Goal: Information Seeking & Learning: Learn about a topic

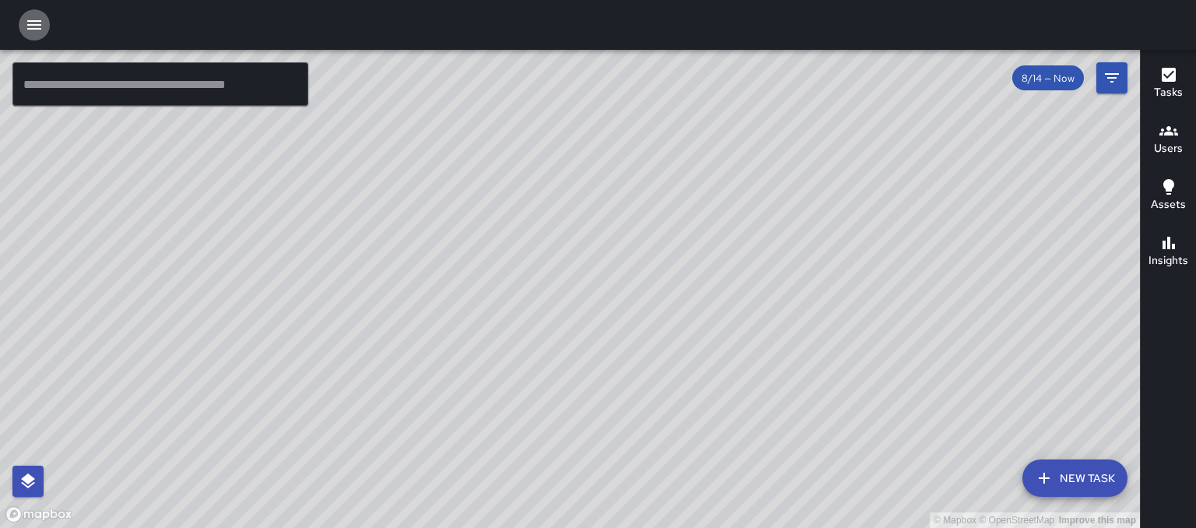
click at [30, 22] on icon "button" at bounding box center [34, 25] width 19 height 19
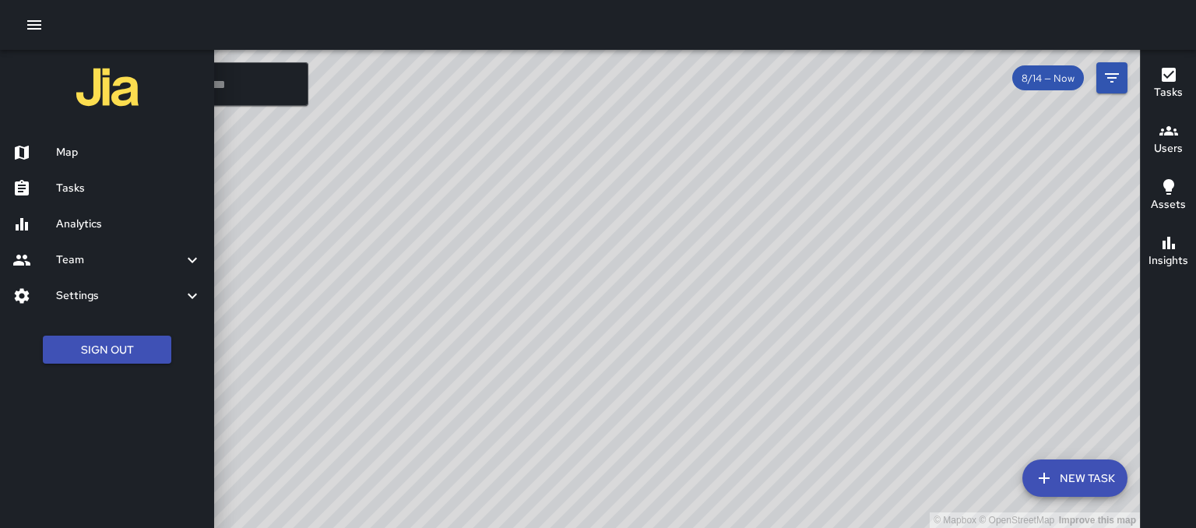
click at [90, 232] on h6 "Analytics" at bounding box center [129, 224] width 146 height 17
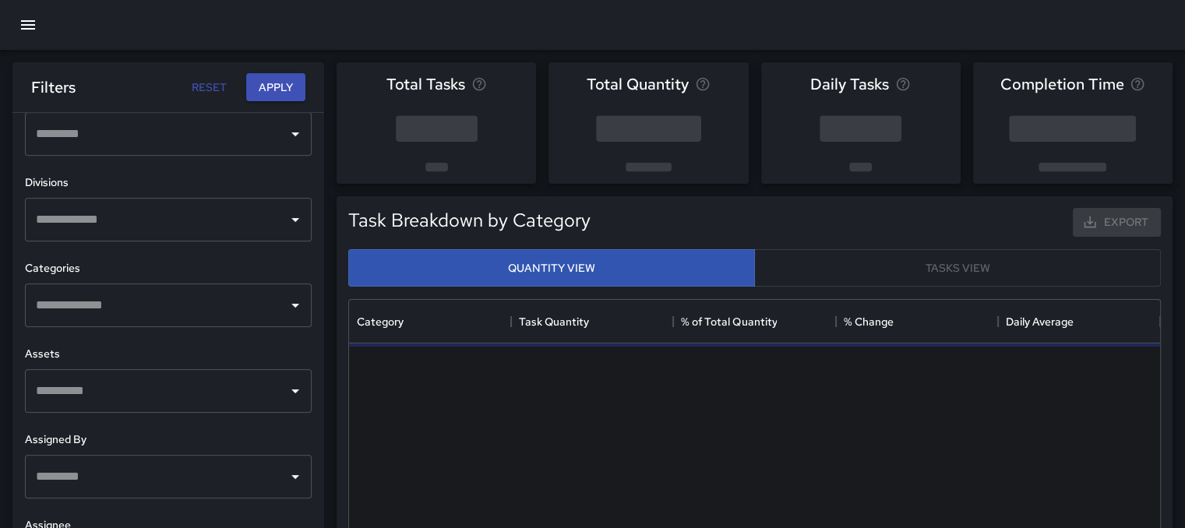
scroll to position [467, 0]
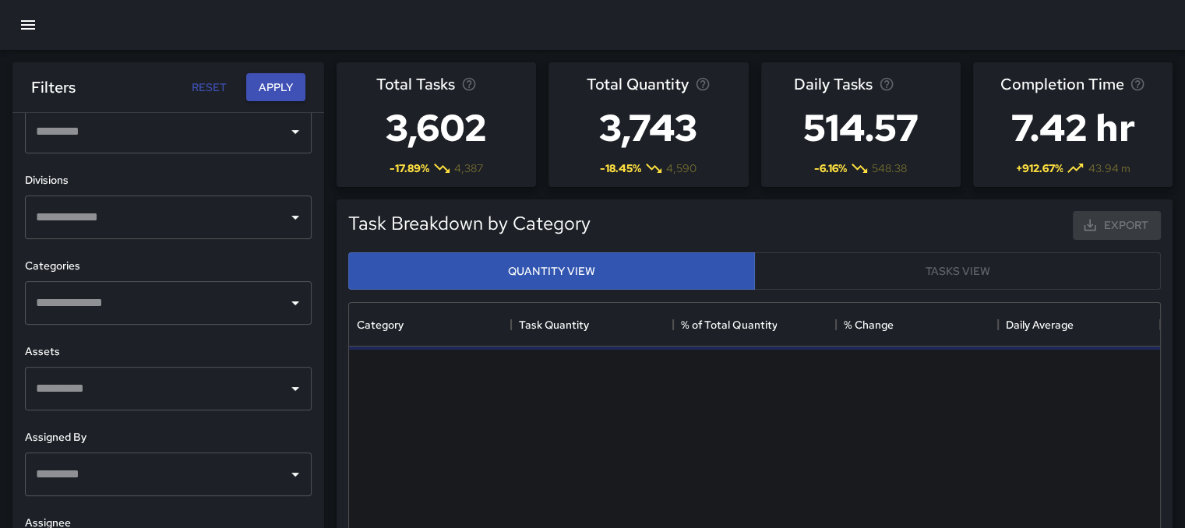
click at [286, 305] on icon "Open" at bounding box center [295, 303] width 19 height 19
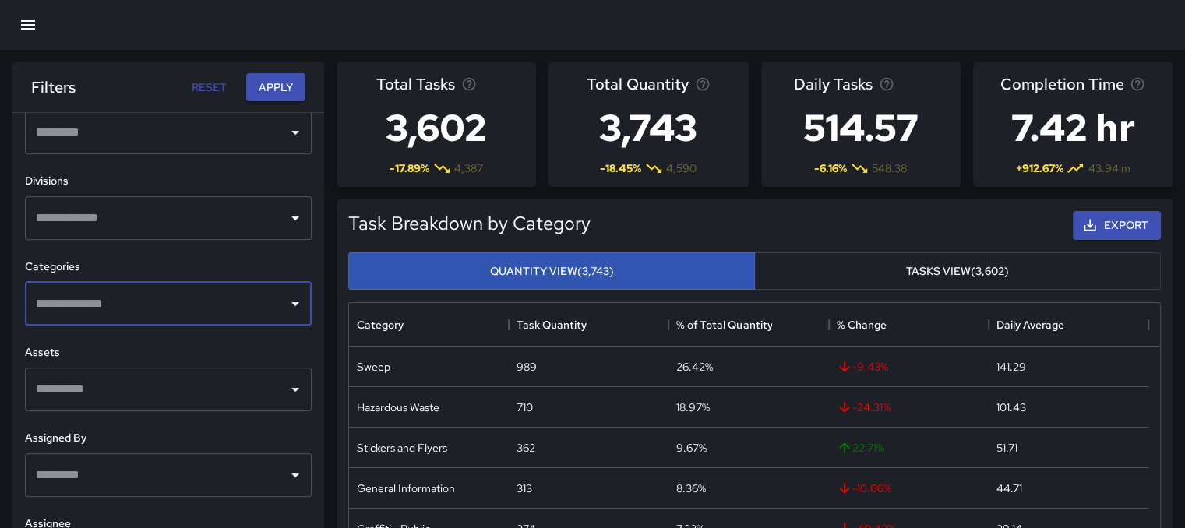
scroll to position [470, 0]
click at [288, 297] on icon "Open" at bounding box center [295, 300] width 19 height 19
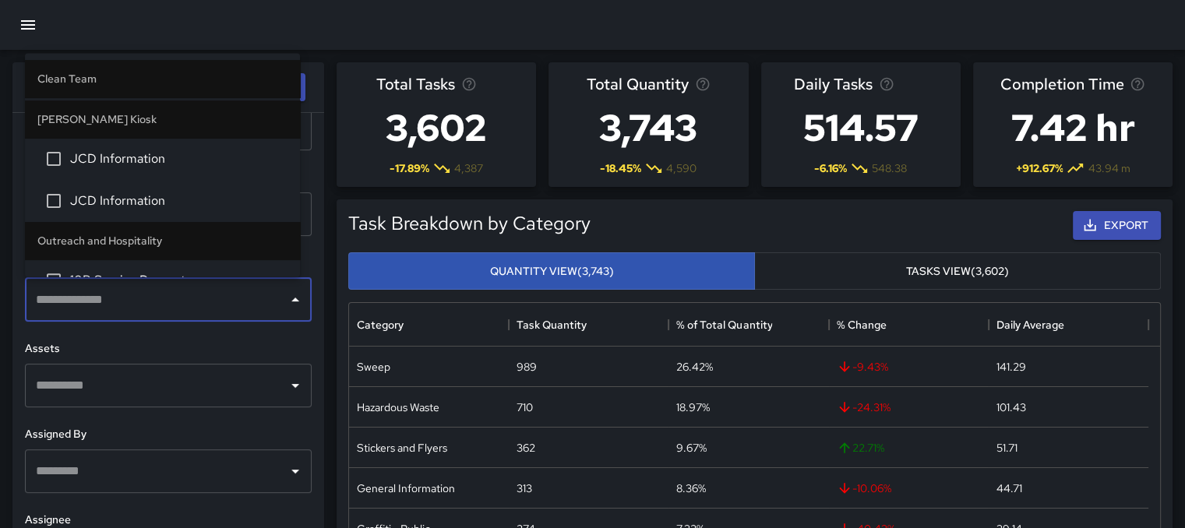
scroll to position [545, 0]
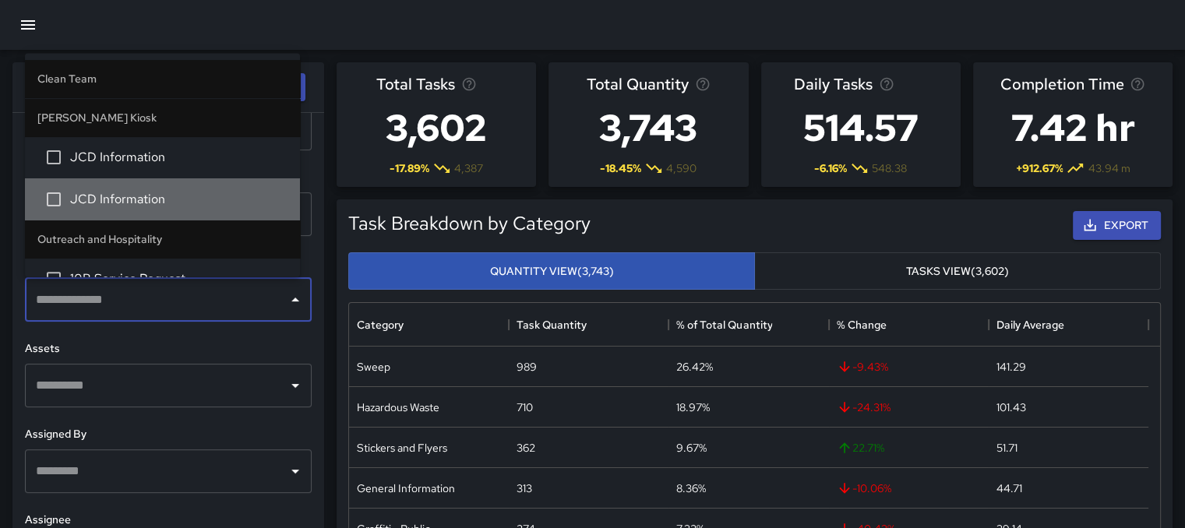
click at [245, 200] on span "JCD Information" at bounding box center [178, 198] width 217 height 19
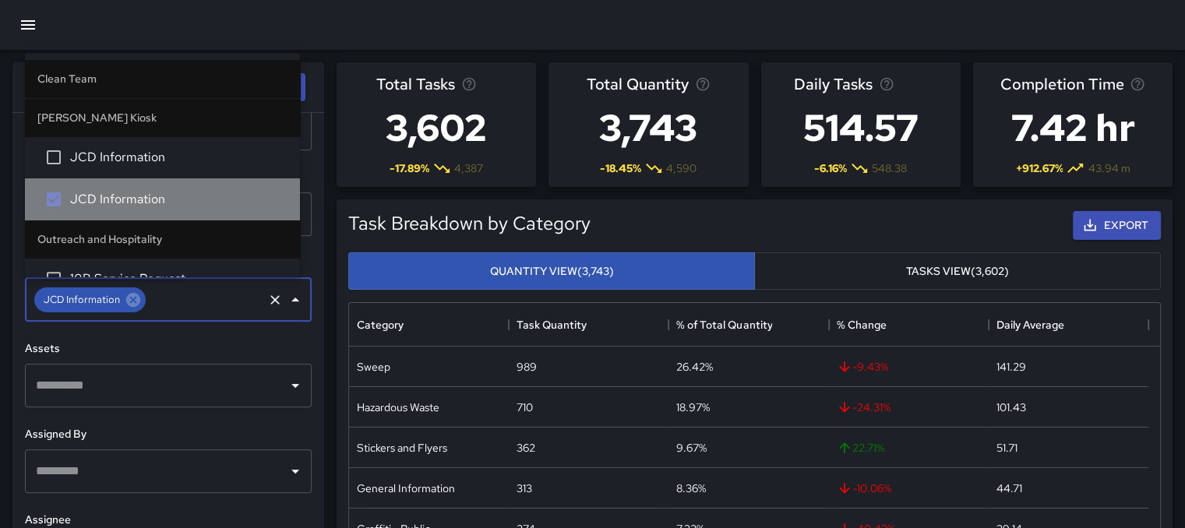
click at [224, 196] on span "JCD Information" at bounding box center [178, 198] width 217 height 19
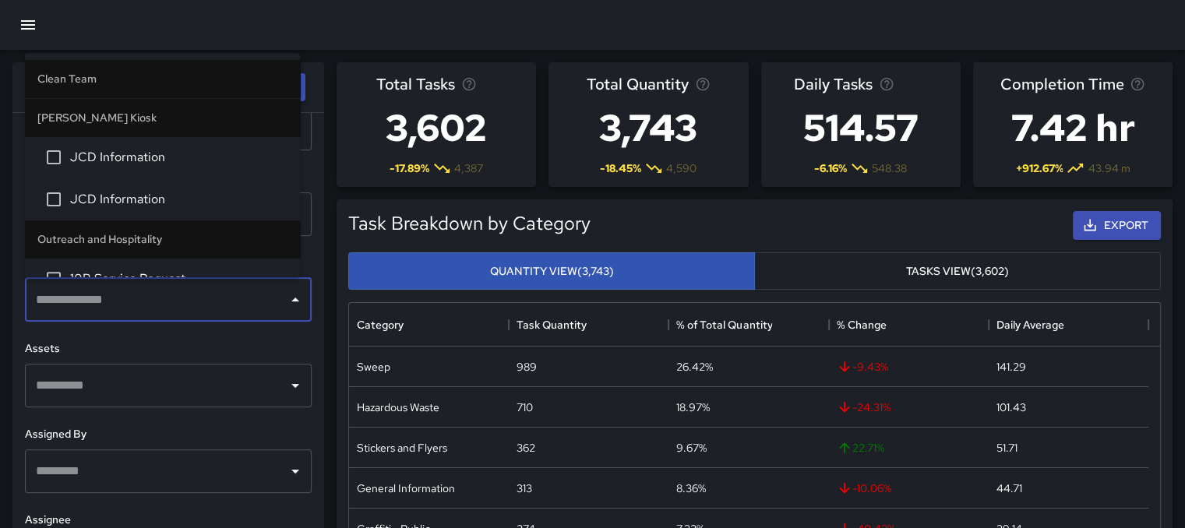
click at [97, 192] on span "JCD Information" at bounding box center [178, 198] width 217 height 19
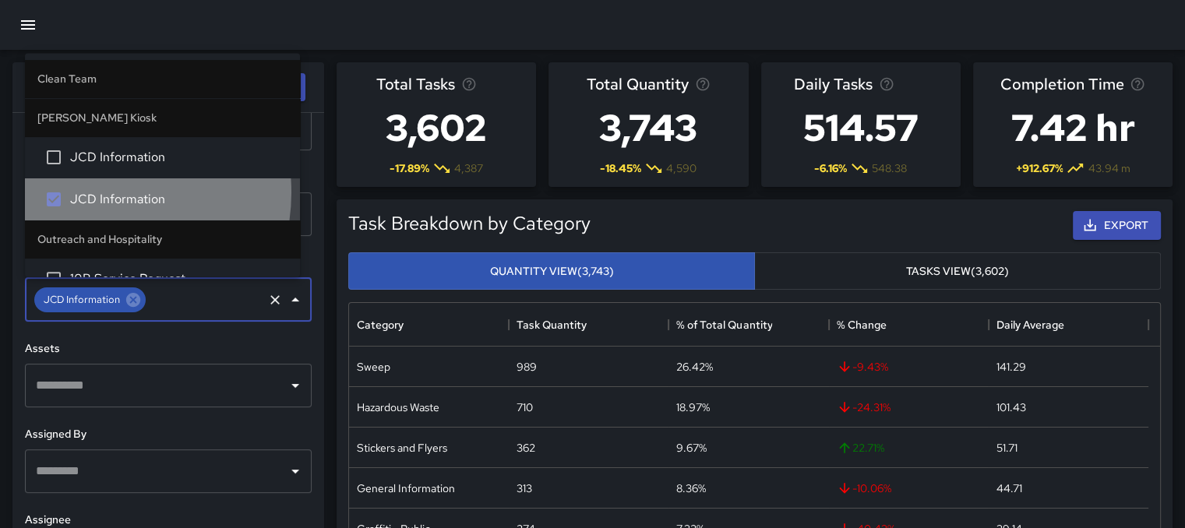
click at [97, 192] on span "JCD Information" at bounding box center [178, 198] width 217 height 19
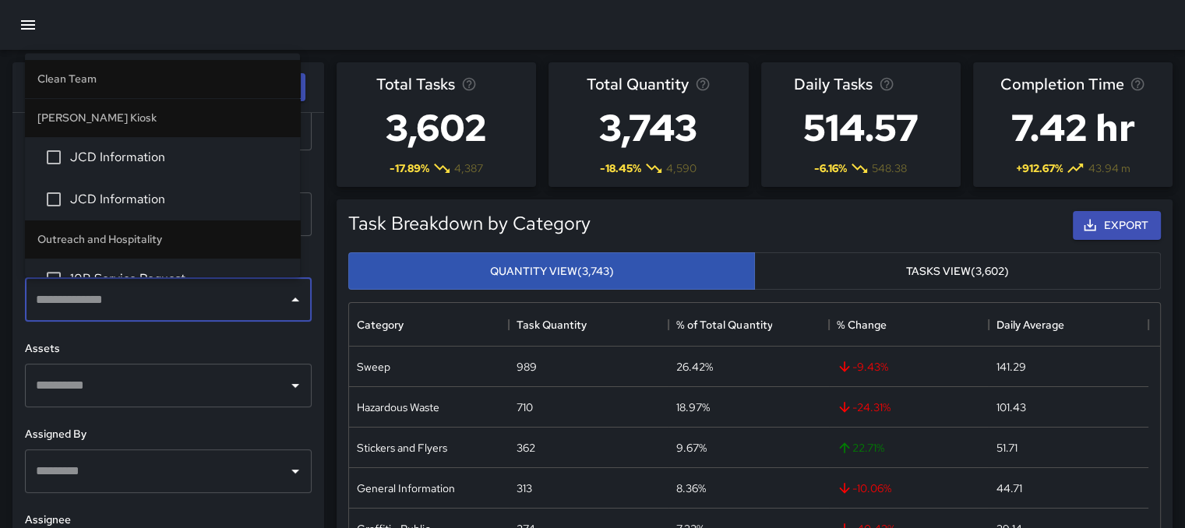
click at [139, 119] on li "[PERSON_NAME] Kiosk" at bounding box center [162, 116] width 275 height 37
click at [131, 165] on span "JCD Information" at bounding box center [178, 156] width 217 height 19
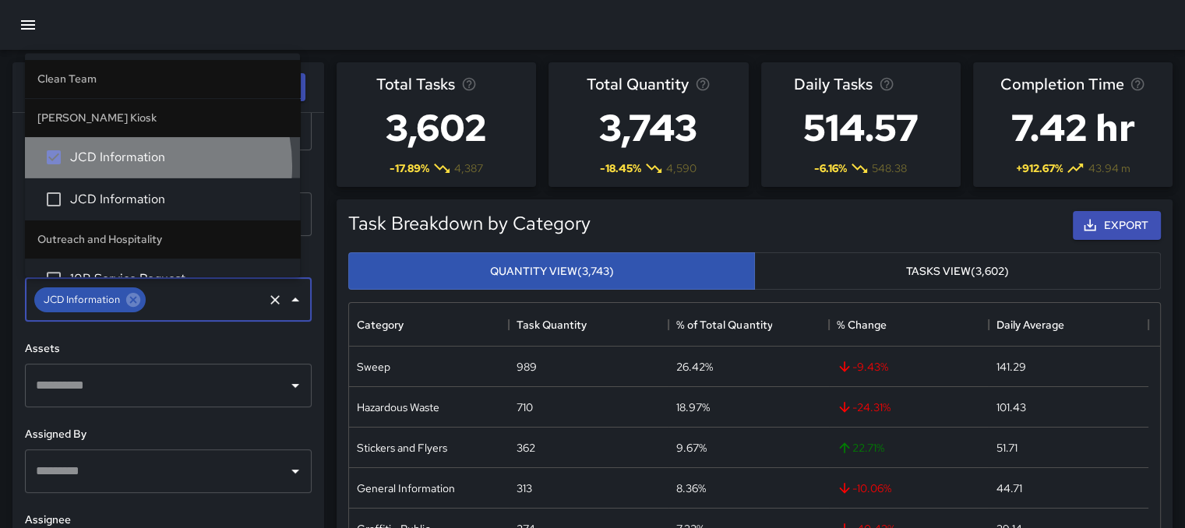
click at [131, 165] on span "JCD Information" at bounding box center [178, 156] width 217 height 19
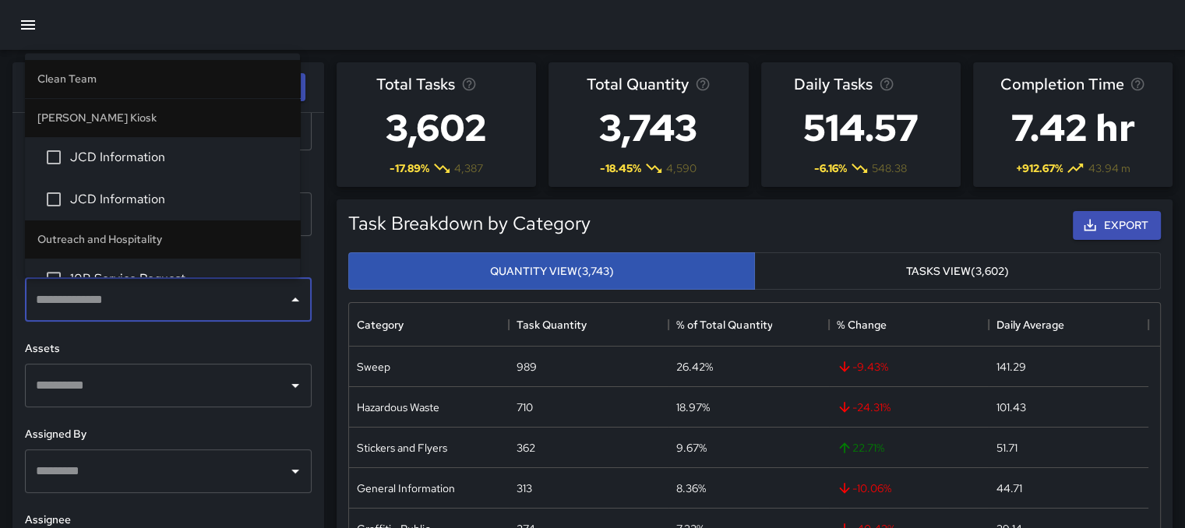
click at [131, 165] on span "JCD Information" at bounding box center [178, 156] width 217 height 19
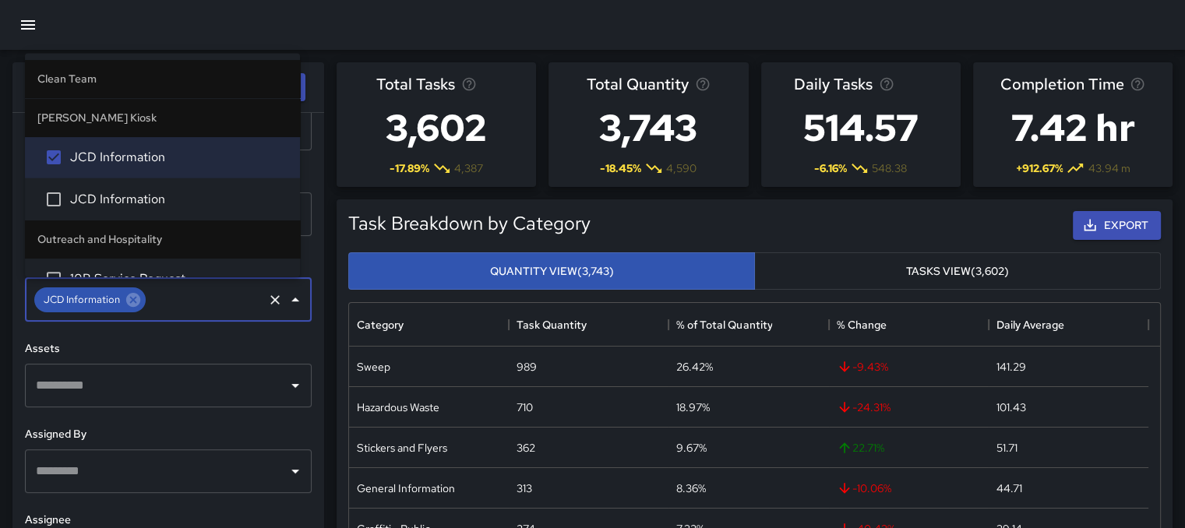
click at [267, 298] on icon "Clear" at bounding box center [275, 300] width 16 height 16
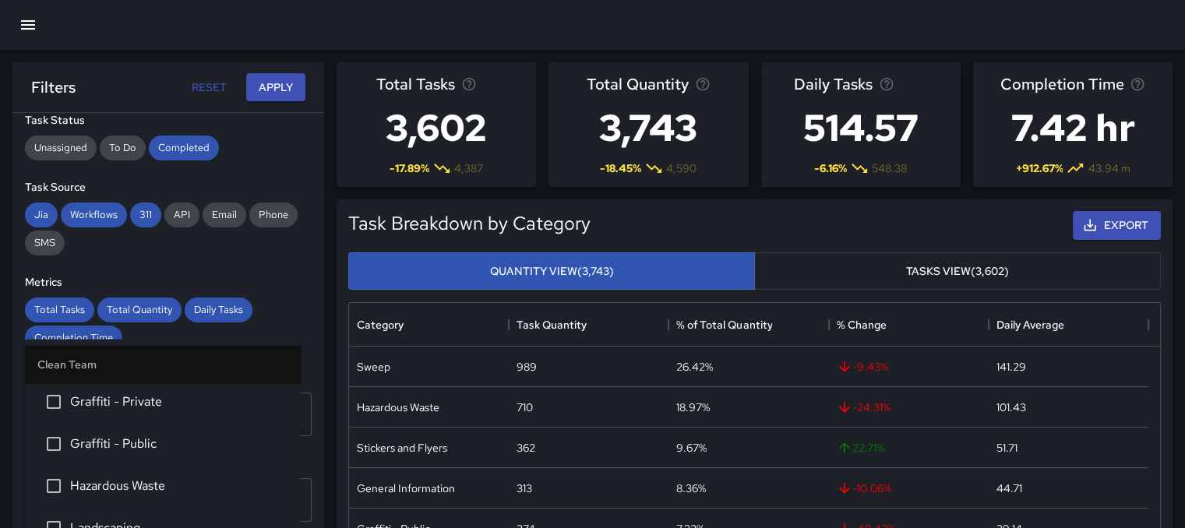
scroll to position [0, 0]
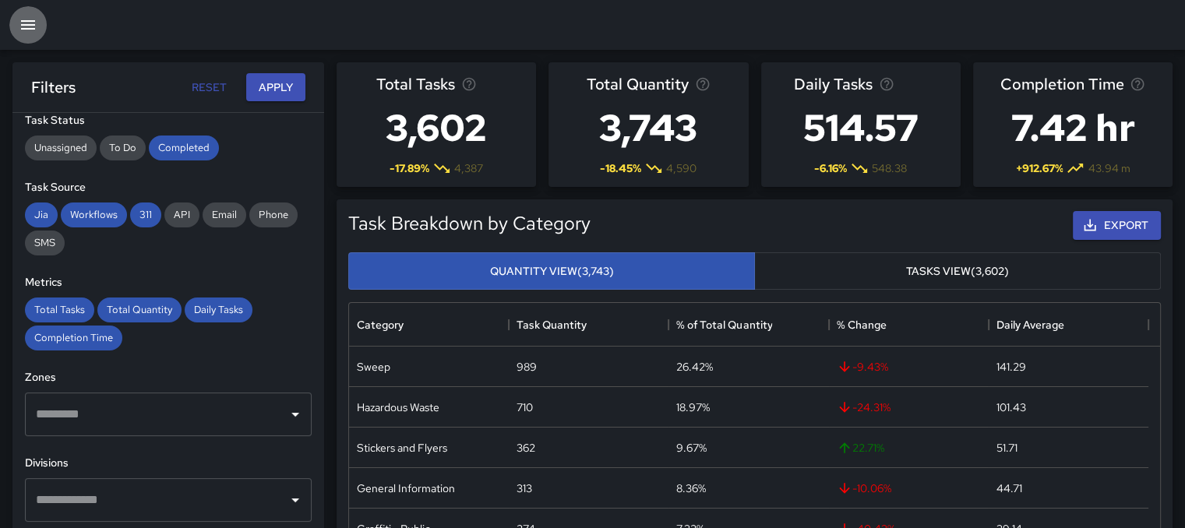
click at [28, 25] on icon "button" at bounding box center [28, 24] width 14 height 9
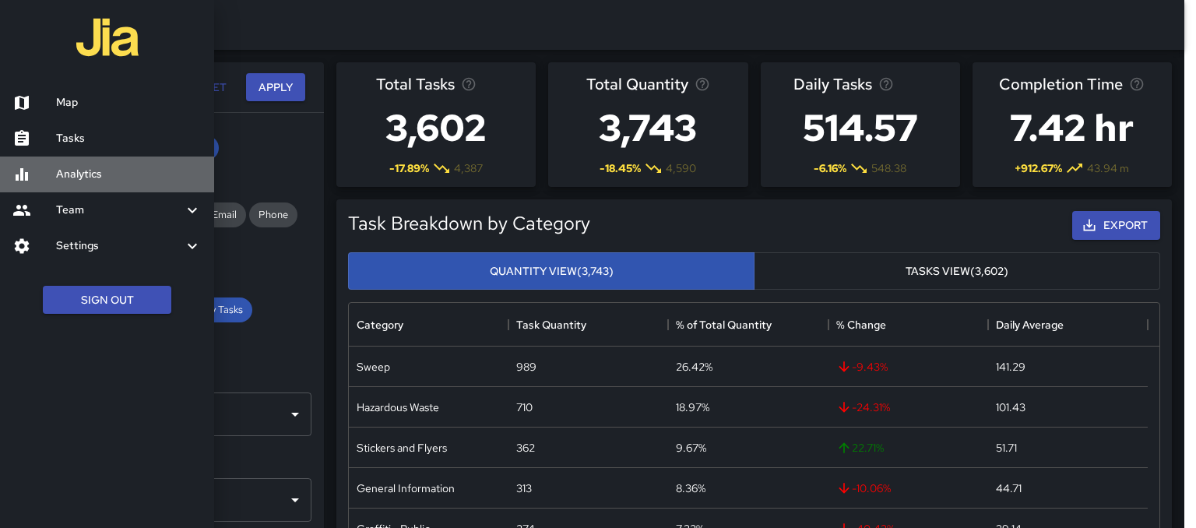
click at [97, 169] on h6 "Analytics" at bounding box center [129, 174] width 146 height 17
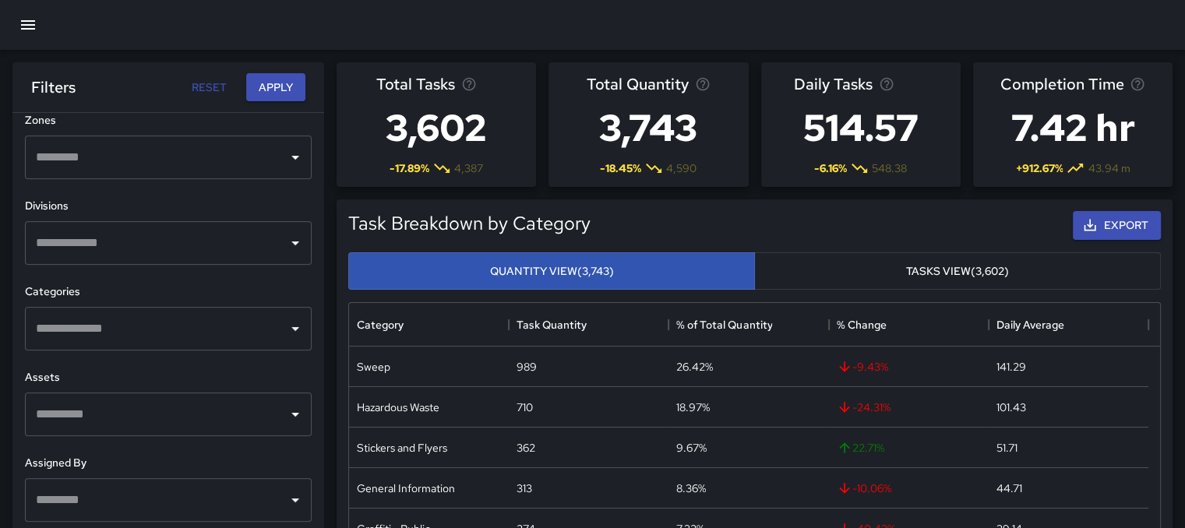
scroll to position [470, 0]
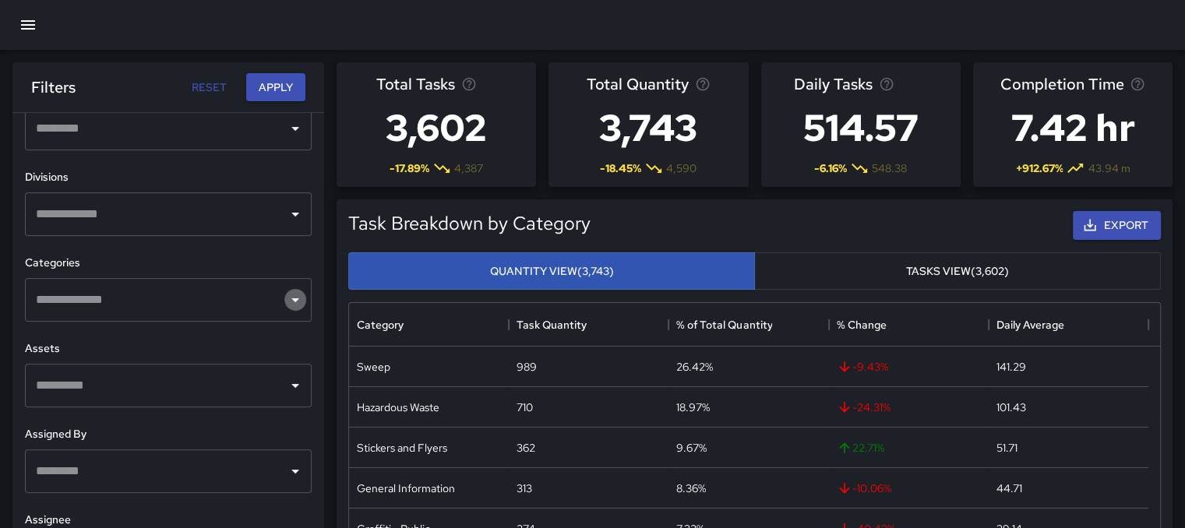
click at [290, 298] on icon "Open" at bounding box center [295, 300] width 19 height 19
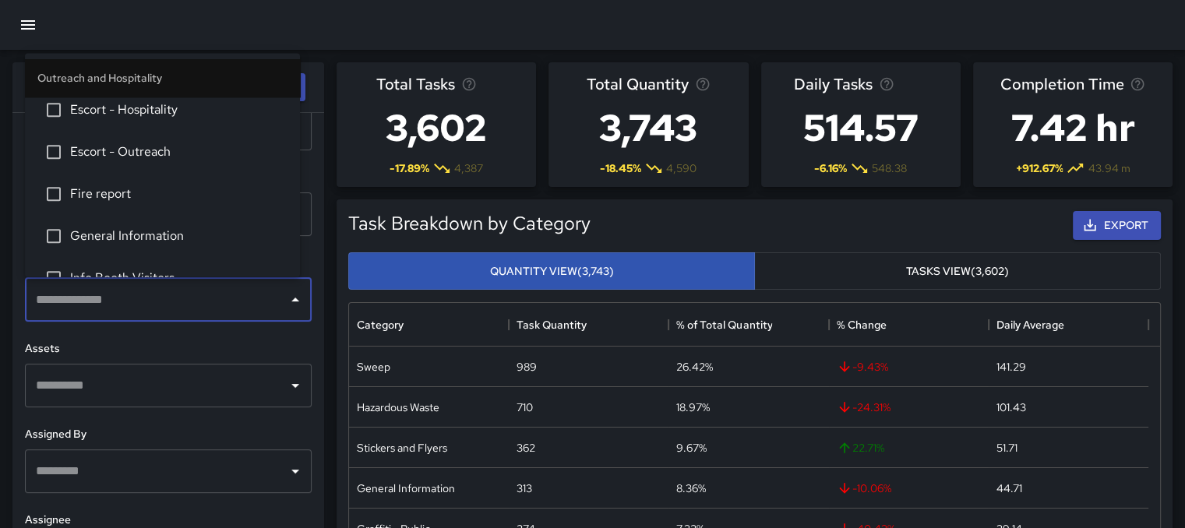
scroll to position [1090, 0]
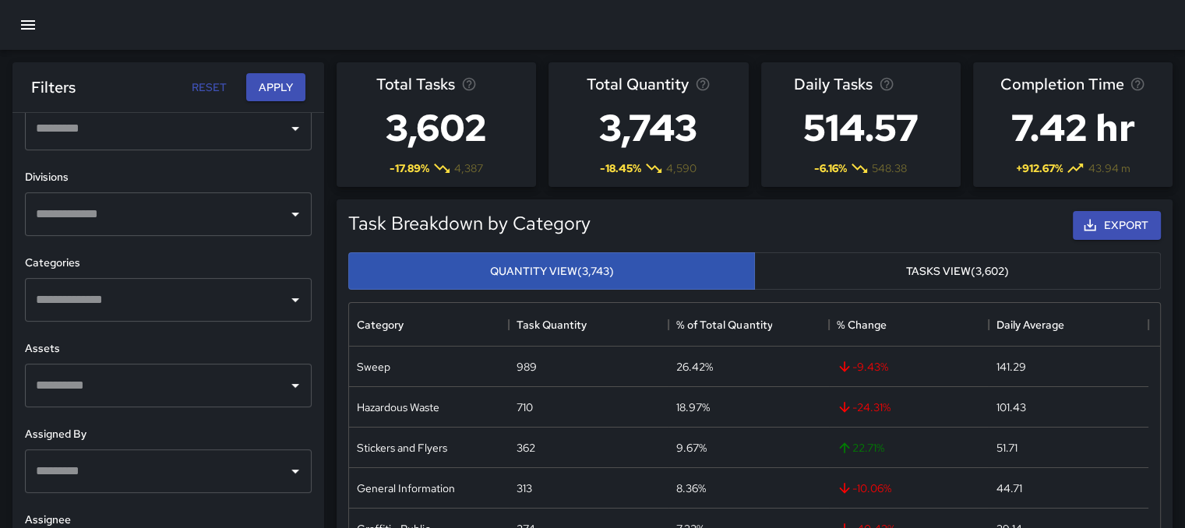
click at [347, 44] on div at bounding box center [592, 25] width 1185 height 50
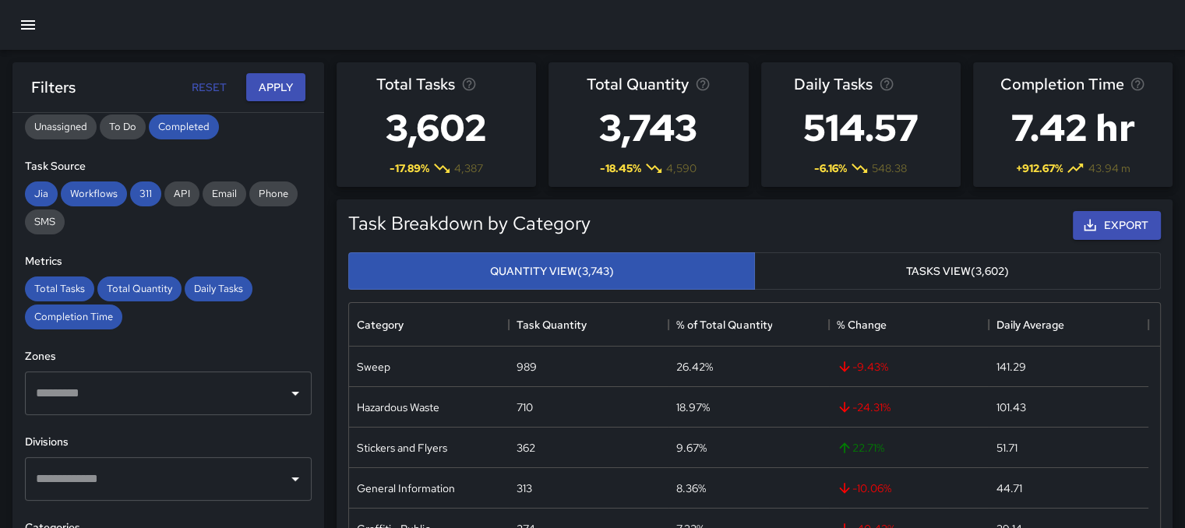
scroll to position [206, 0]
click at [288, 474] on icon "Open" at bounding box center [295, 478] width 19 height 19
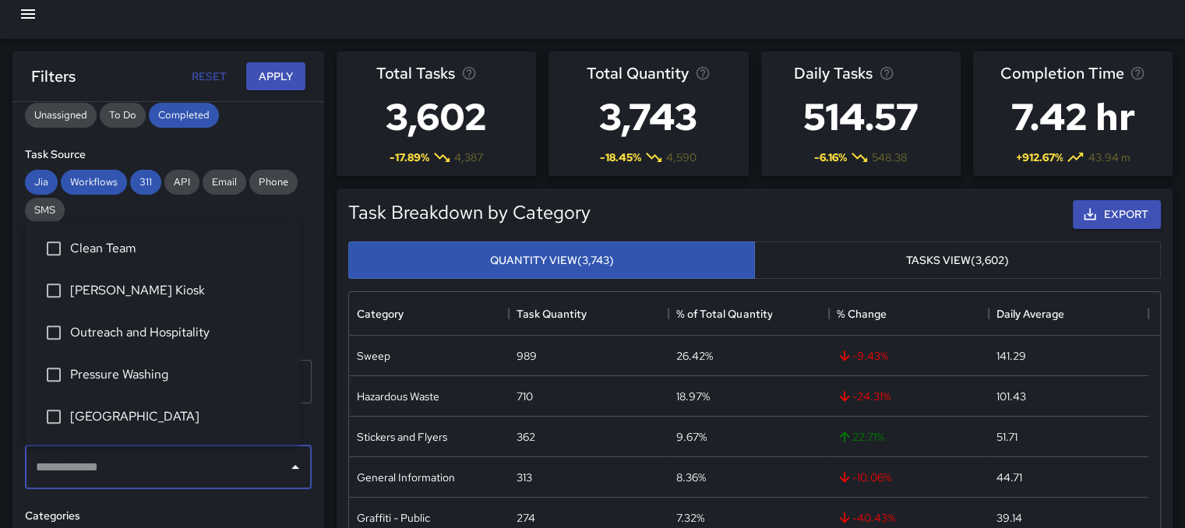
scroll to position [8, 0]
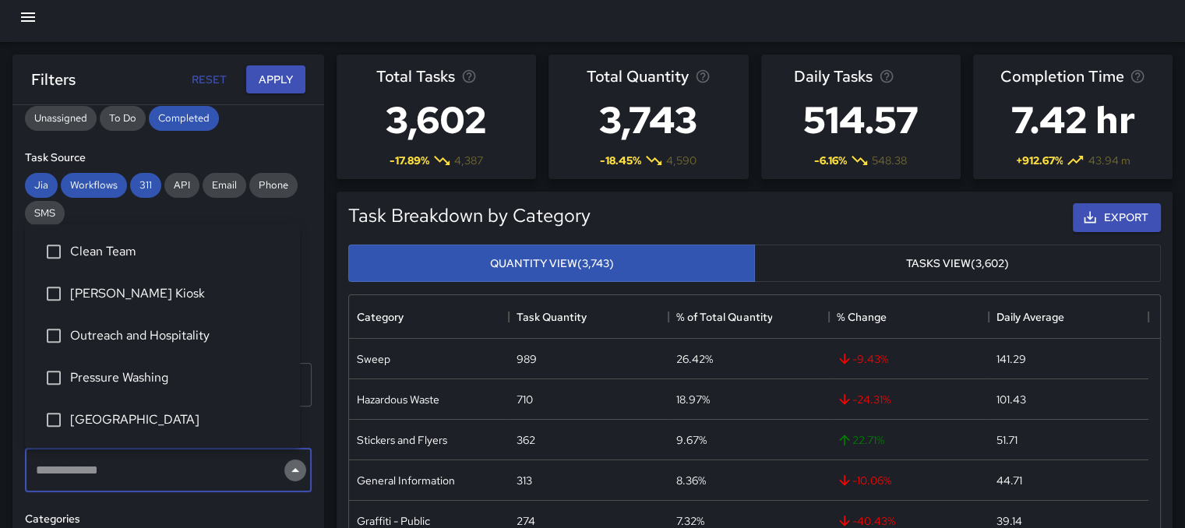
click at [286, 461] on icon "Close" at bounding box center [295, 470] width 19 height 19
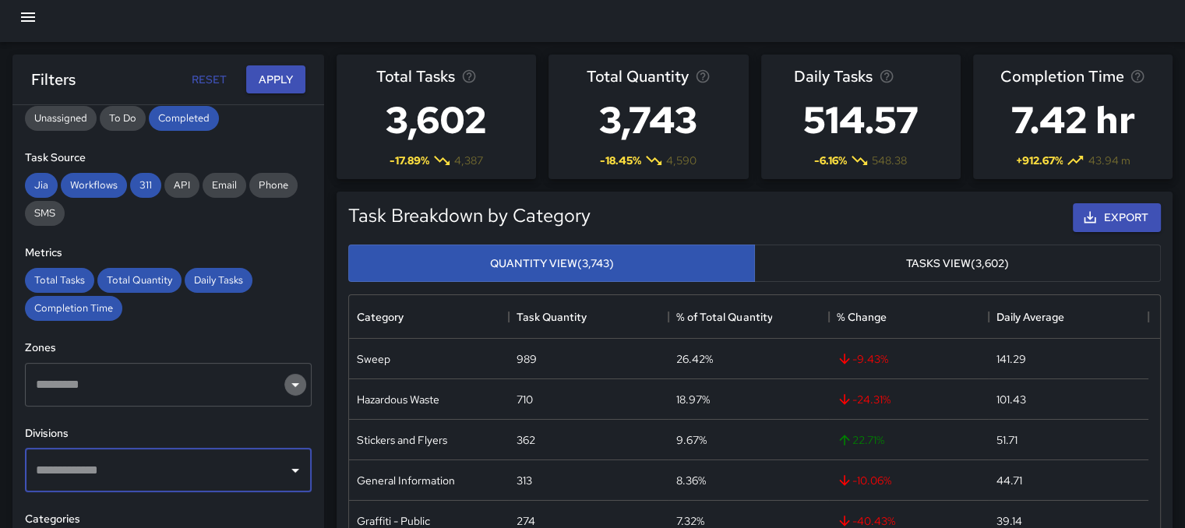
click at [291, 389] on icon "Open" at bounding box center [295, 384] width 19 height 19
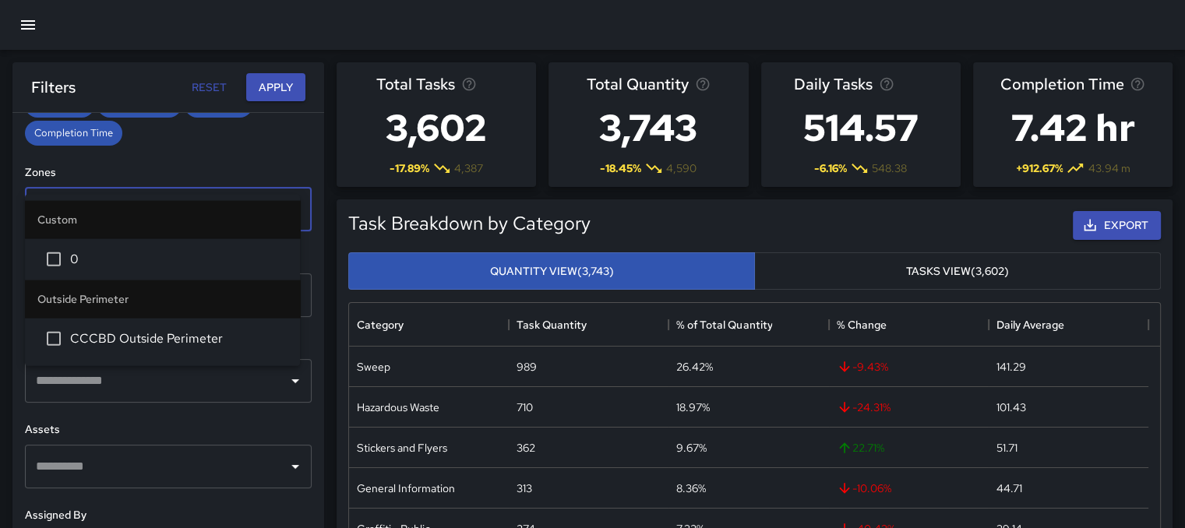
scroll to position [470, 0]
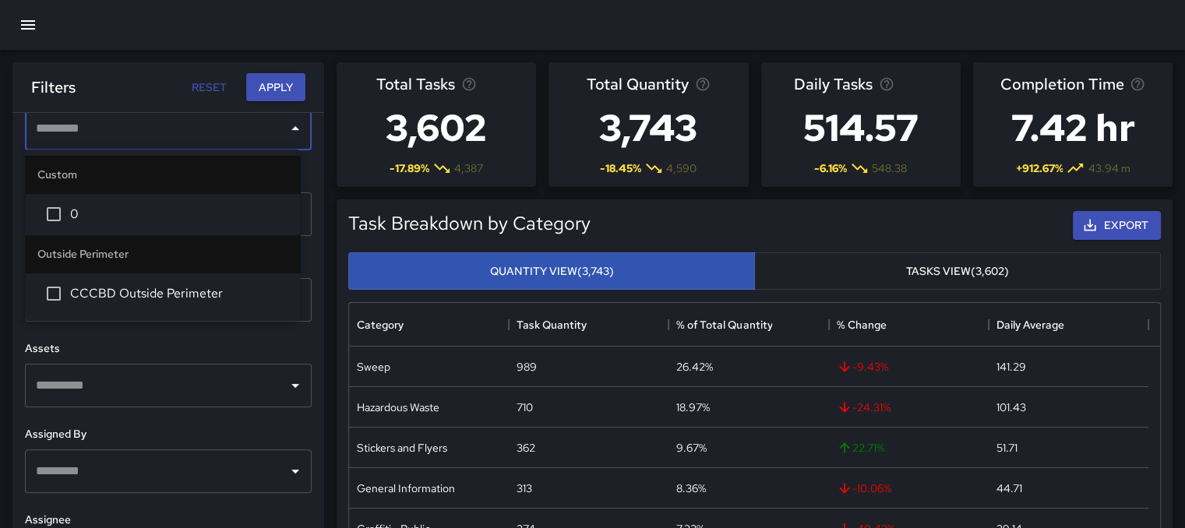
click at [25, 13] on button "button" at bounding box center [27, 24] width 37 height 37
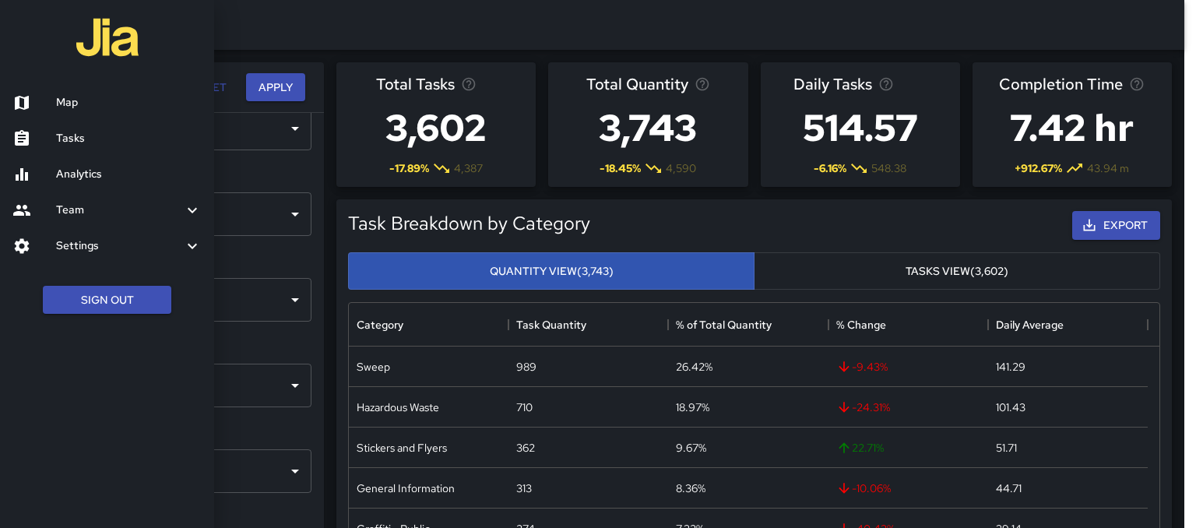
click at [79, 167] on h6 "Analytics" at bounding box center [129, 174] width 146 height 17
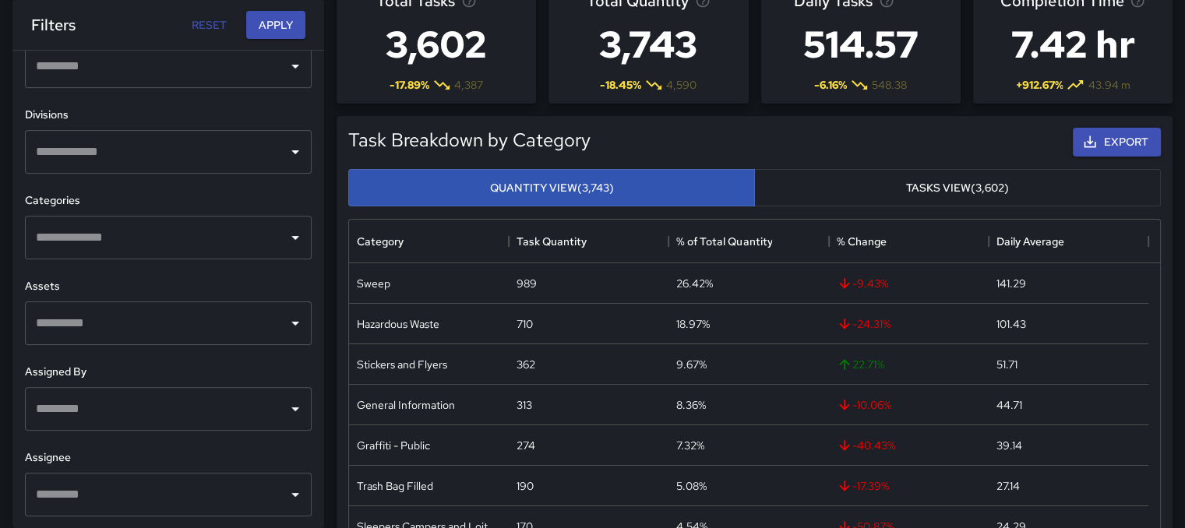
scroll to position [0, 0]
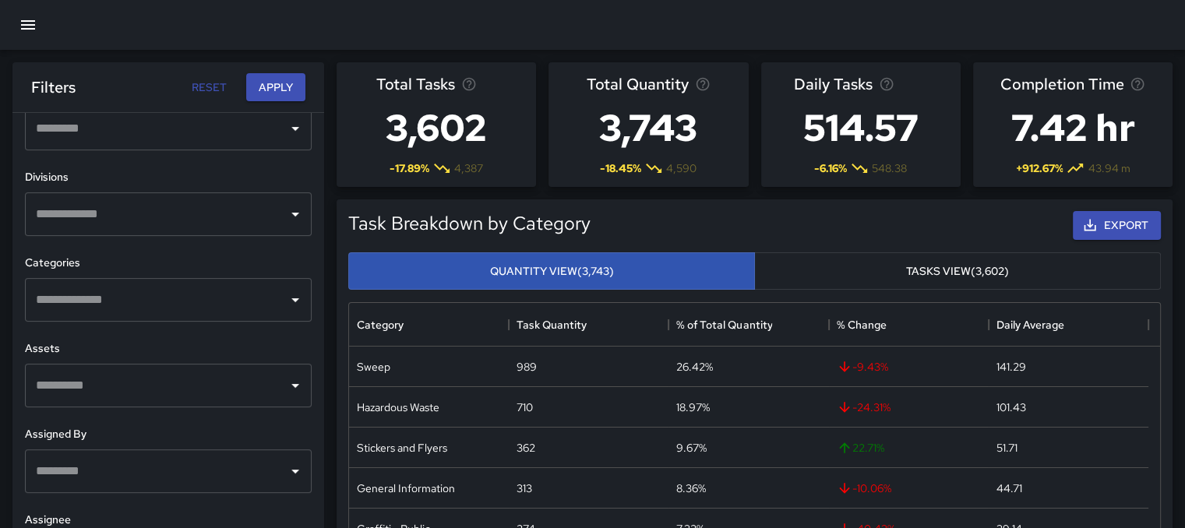
click at [286, 294] on icon "Open" at bounding box center [295, 300] width 19 height 19
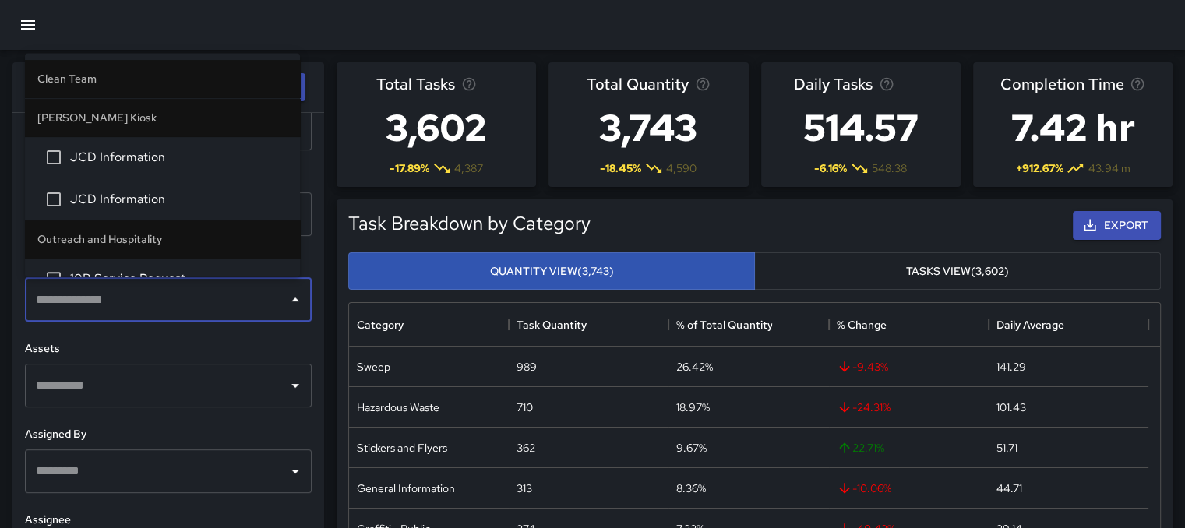
scroll to position [545, 0]
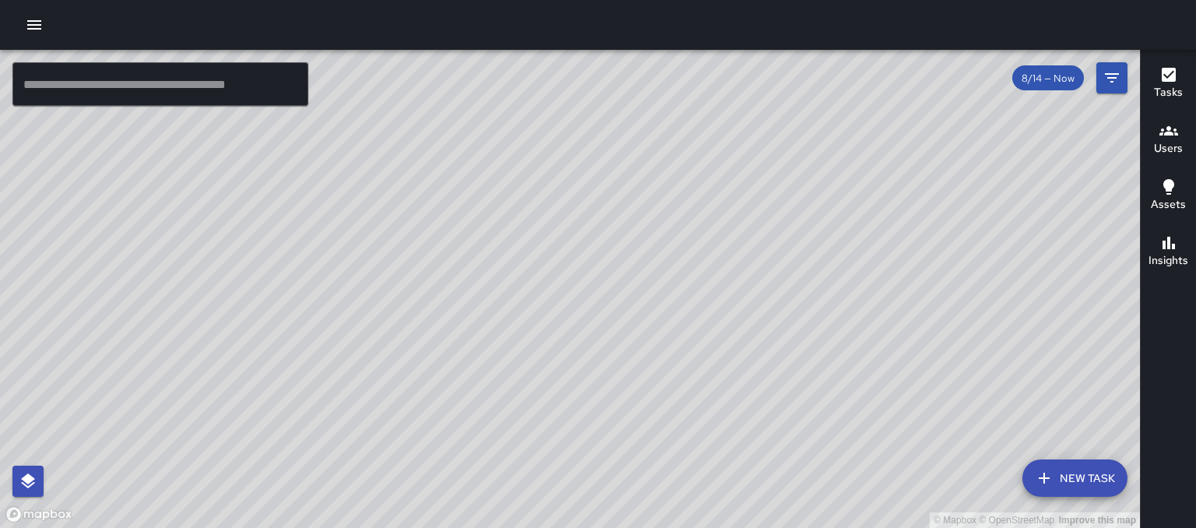
click at [33, 23] on icon "button" at bounding box center [34, 25] width 19 height 19
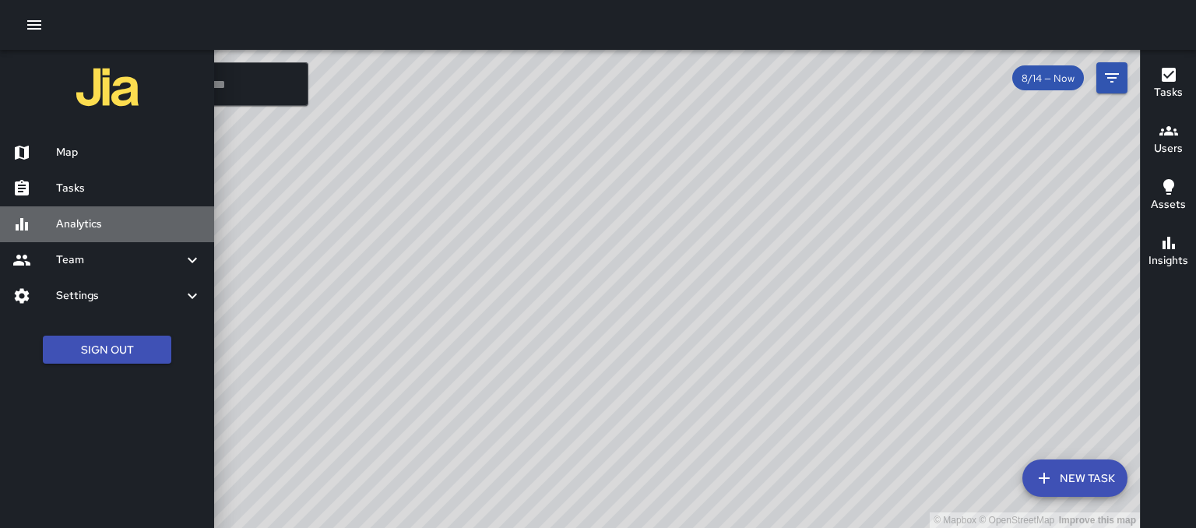
click at [69, 230] on h6 "Analytics" at bounding box center [129, 224] width 146 height 17
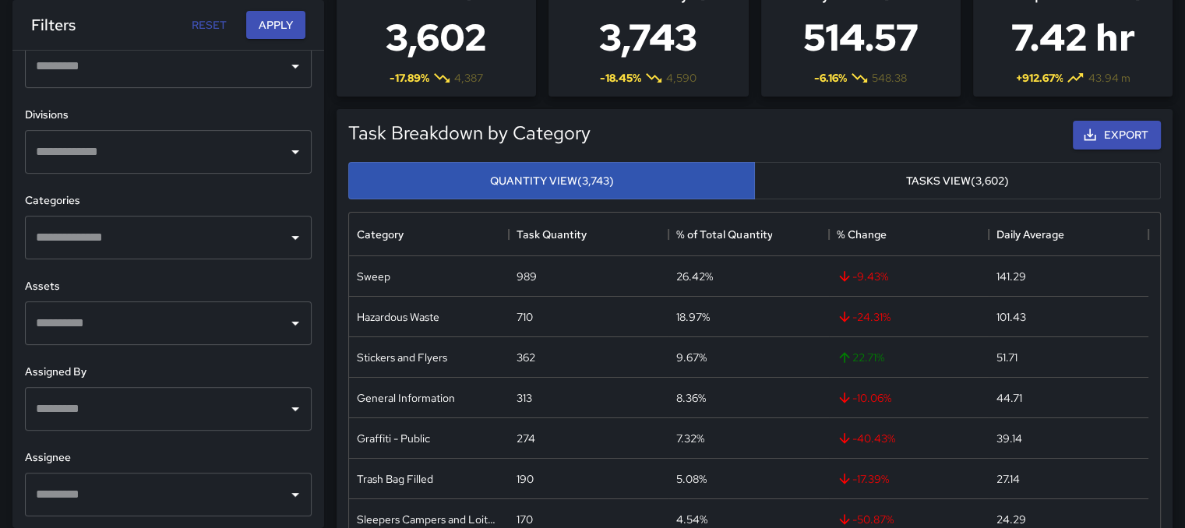
scroll to position [78, 0]
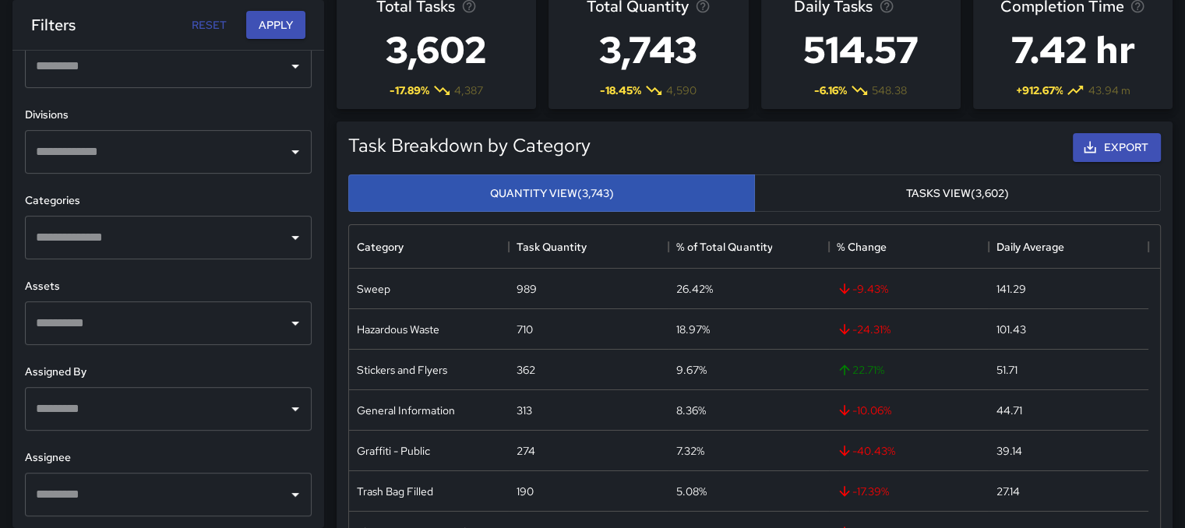
click at [284, 162] on div "​" at bounding box center [168, 152] width 287 height 44
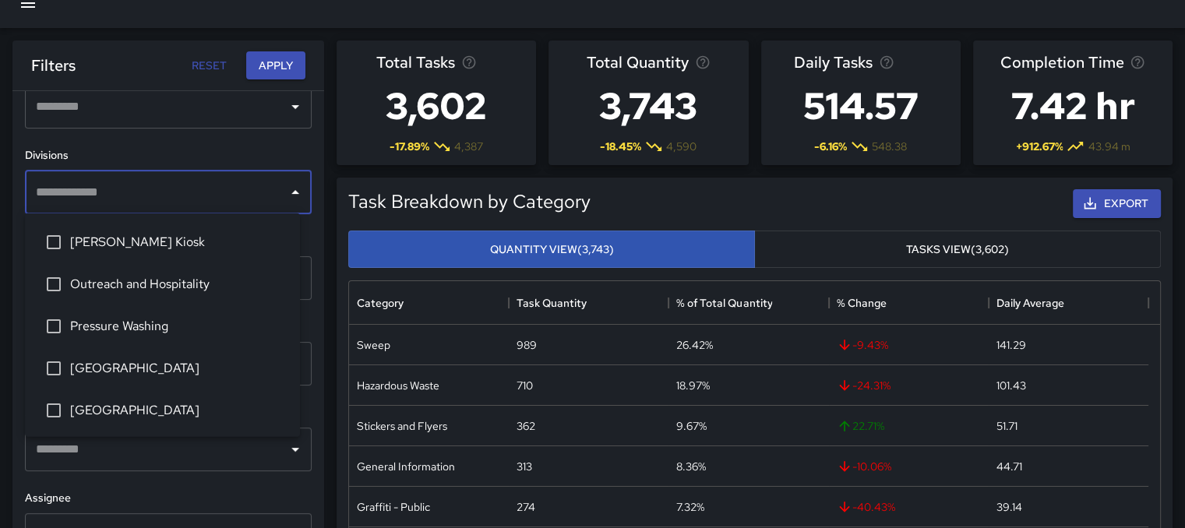
scroll to position [0, 0]
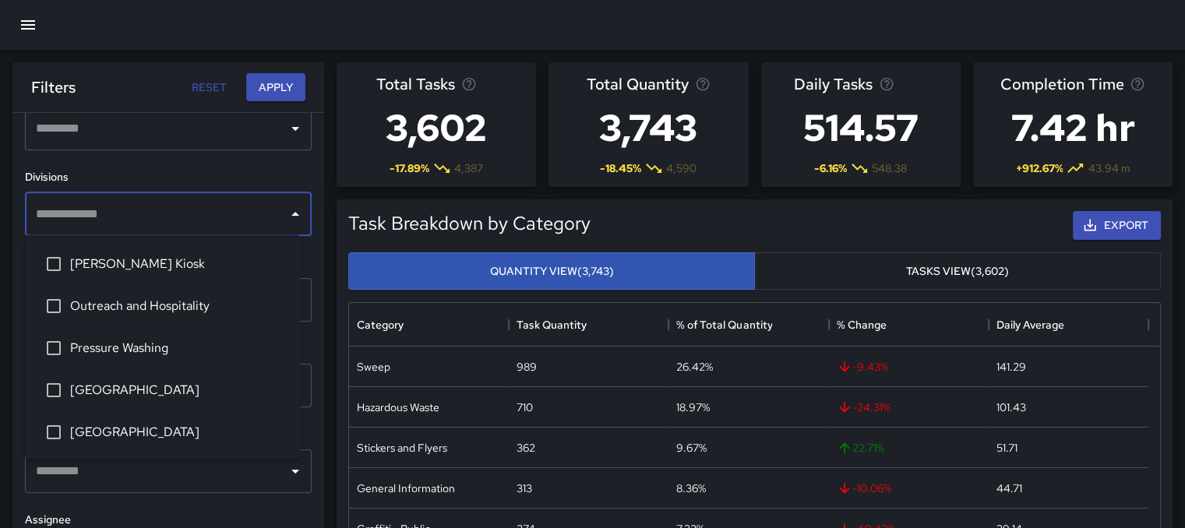
click at [286, 127] on icon "Open" at bounding box center [295, 128] width 19 height 19
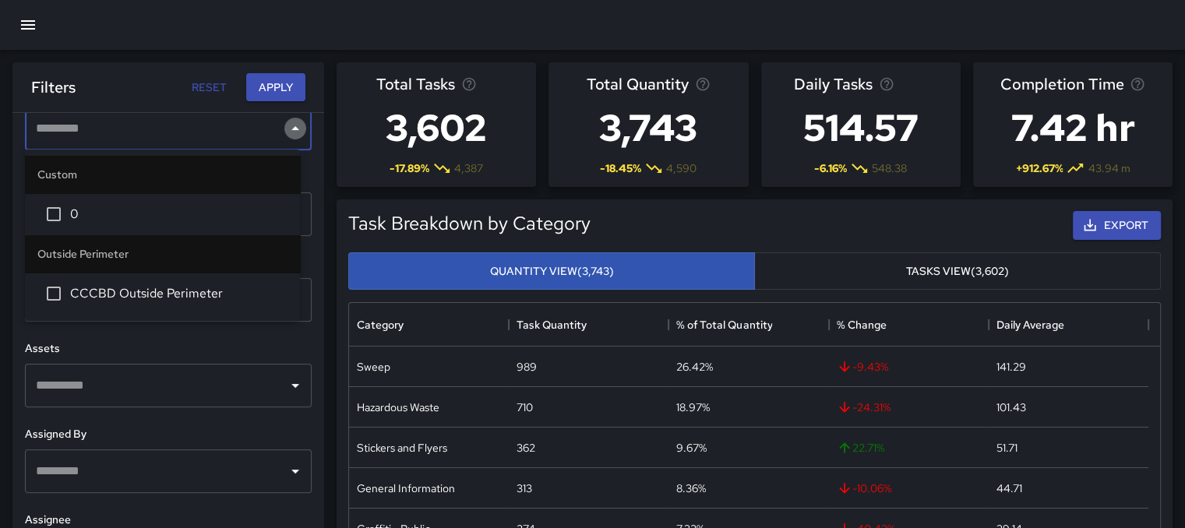
click at [286, 128] on icon "Close" at bounding box center [295, 128] width 19 height 19
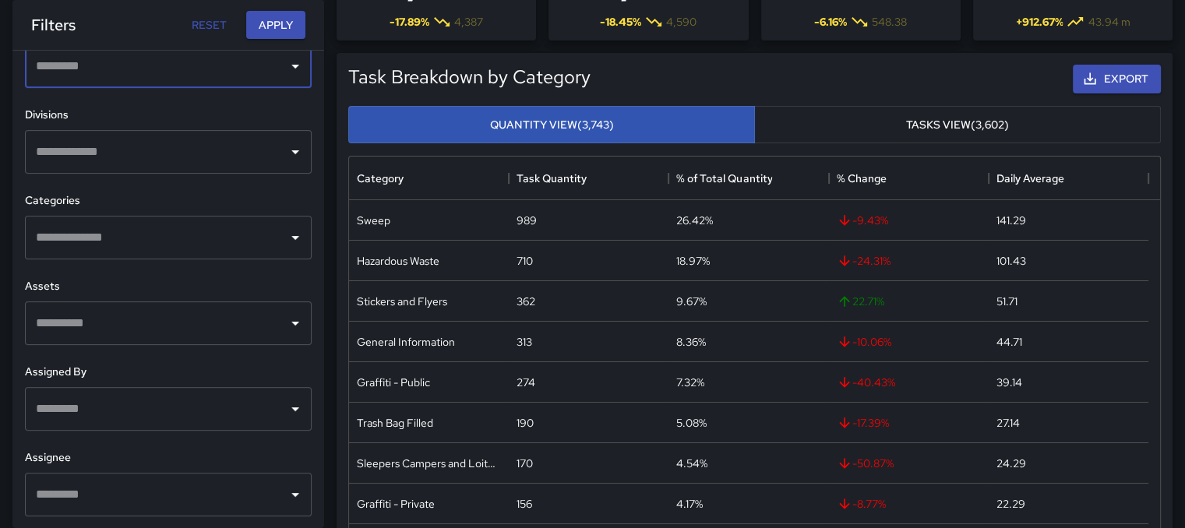
scroll to position [156, 0]
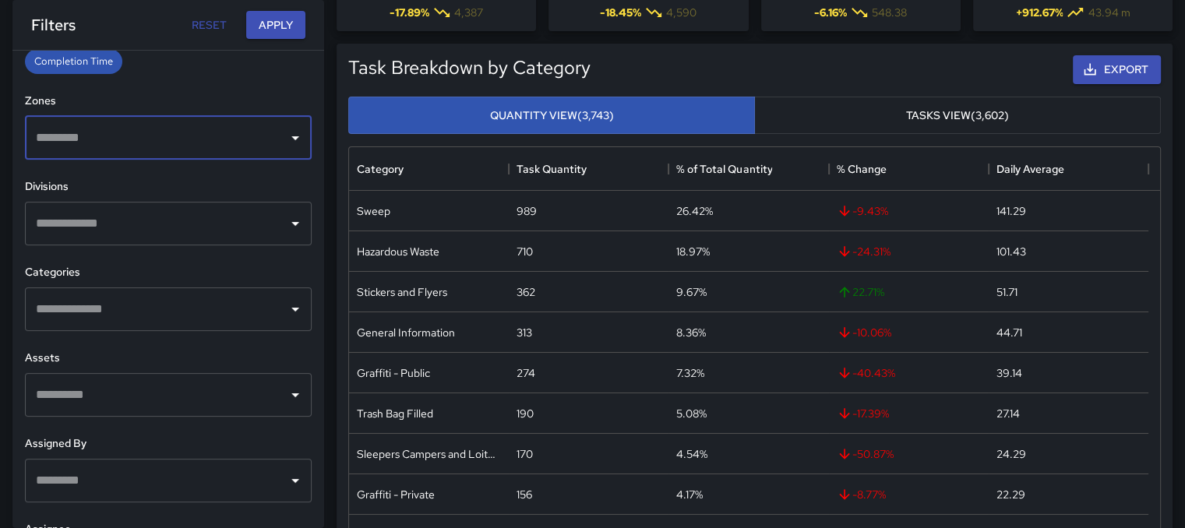
click at [284, 400] on div "**********" at bounding box center [168, 289] width 312 height 477
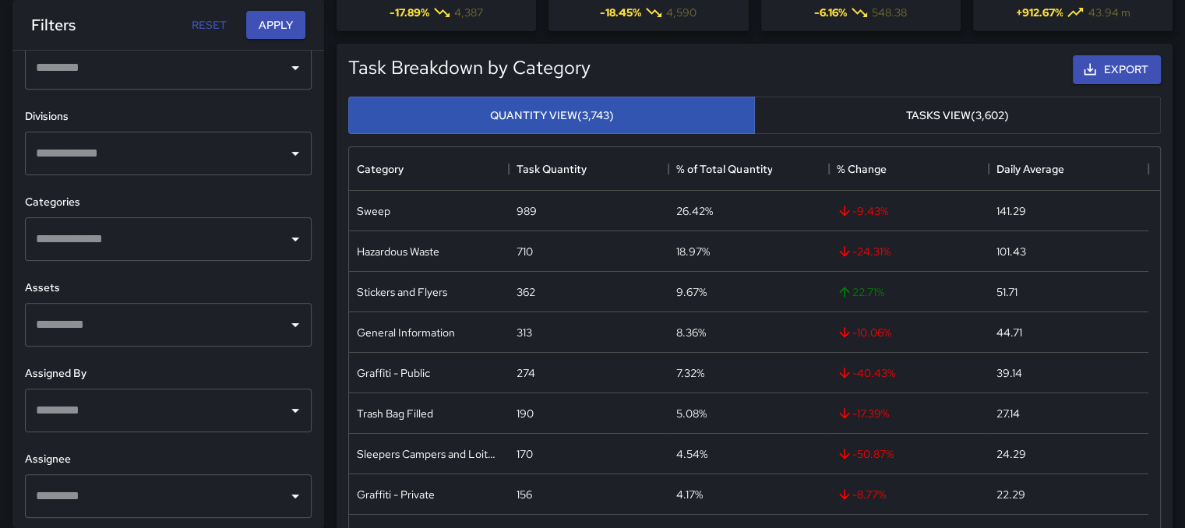
scroll to position [470, 0]
click at [286, 326] on icon "Open" at bounding box center [295, 323] width 19 height 19
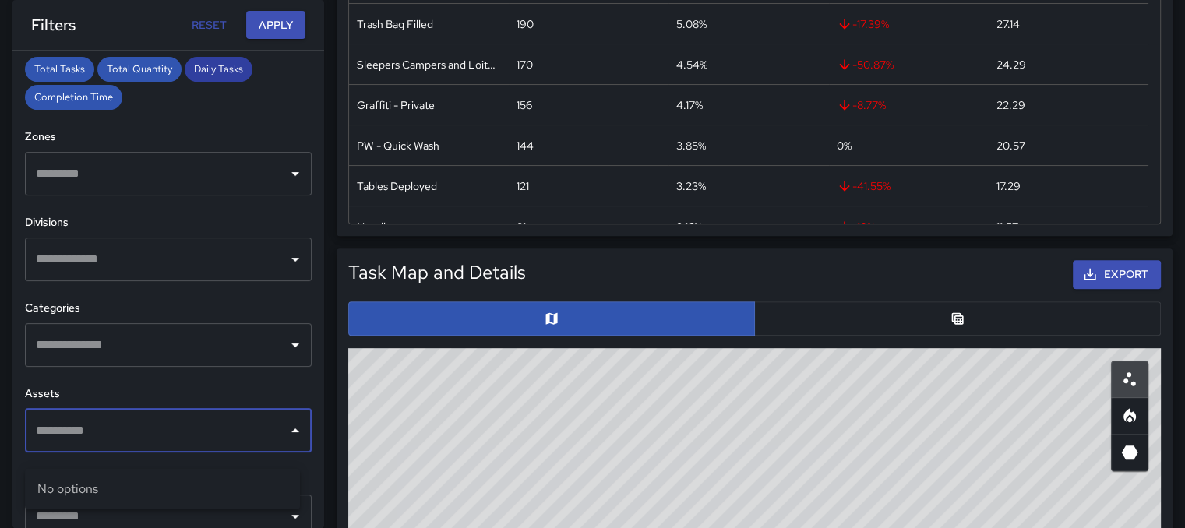
scroll to position [389, 0]
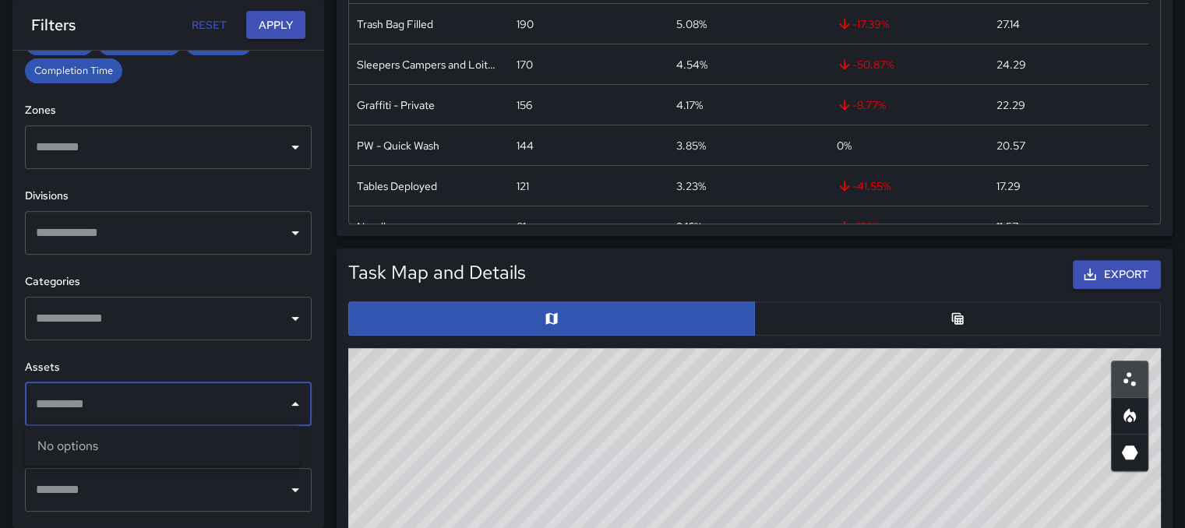
click at [286, 147] on icon "Open" at bounding box center [295, 147] width 19 height 19
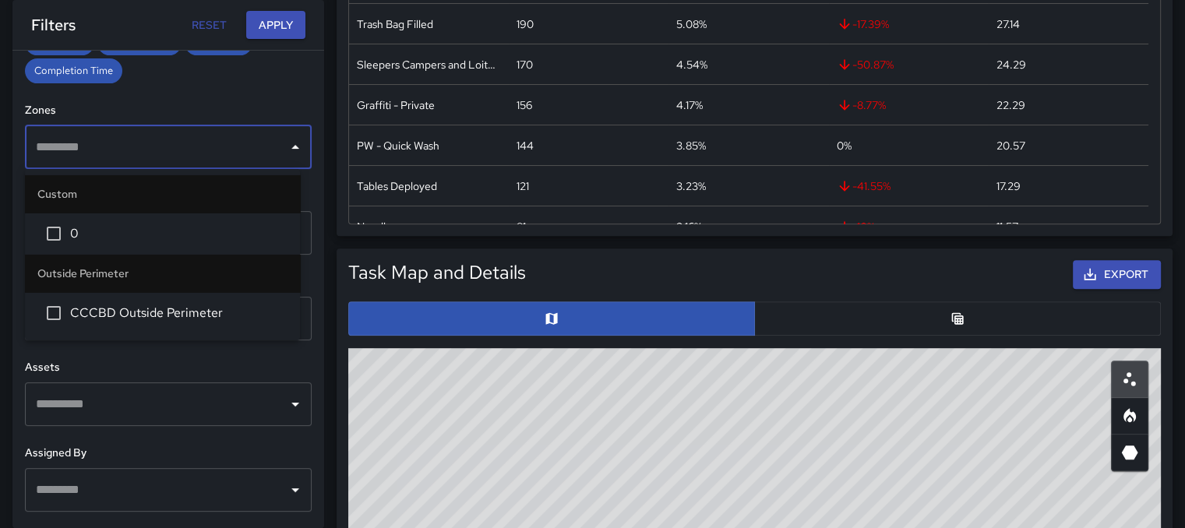
click at [286, 144] on icon "Close" at bounding box center [295, 147] width 19 height 19
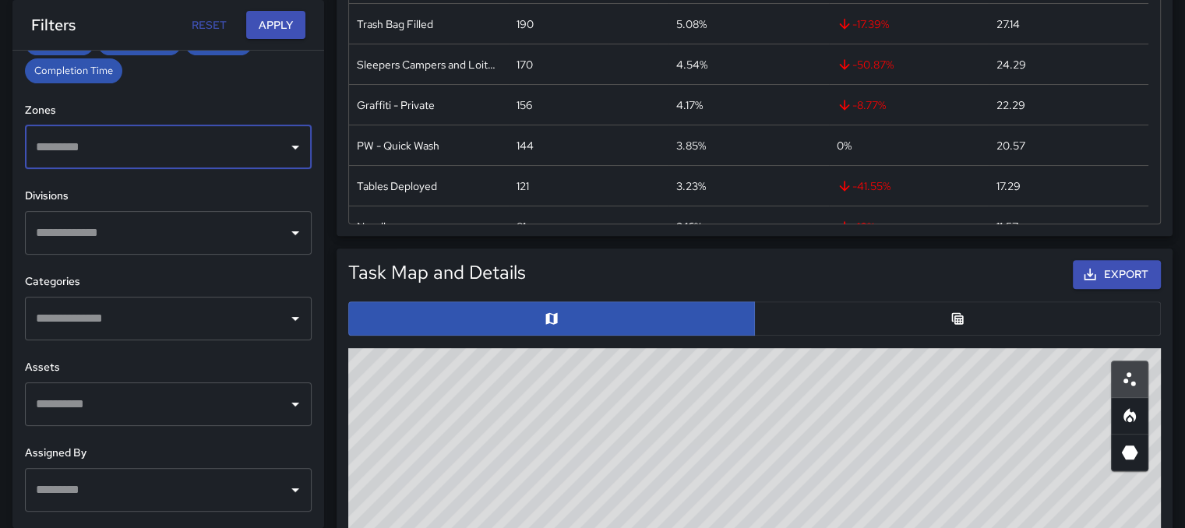
click at [286, 229] on icon "Open" at bounding box center [295, 233] width 19 height 19
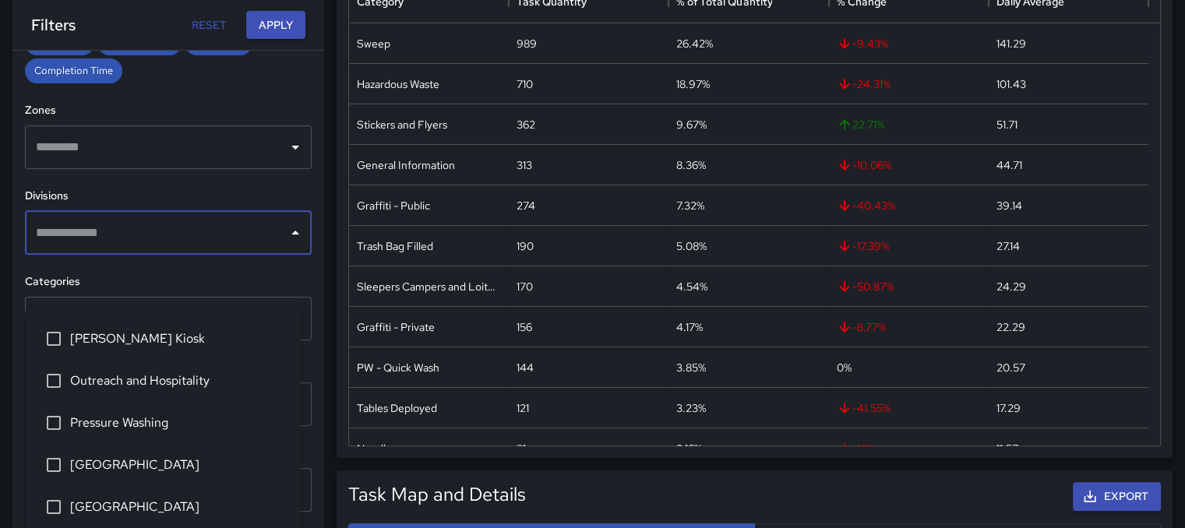
scroll to position [312, 0]
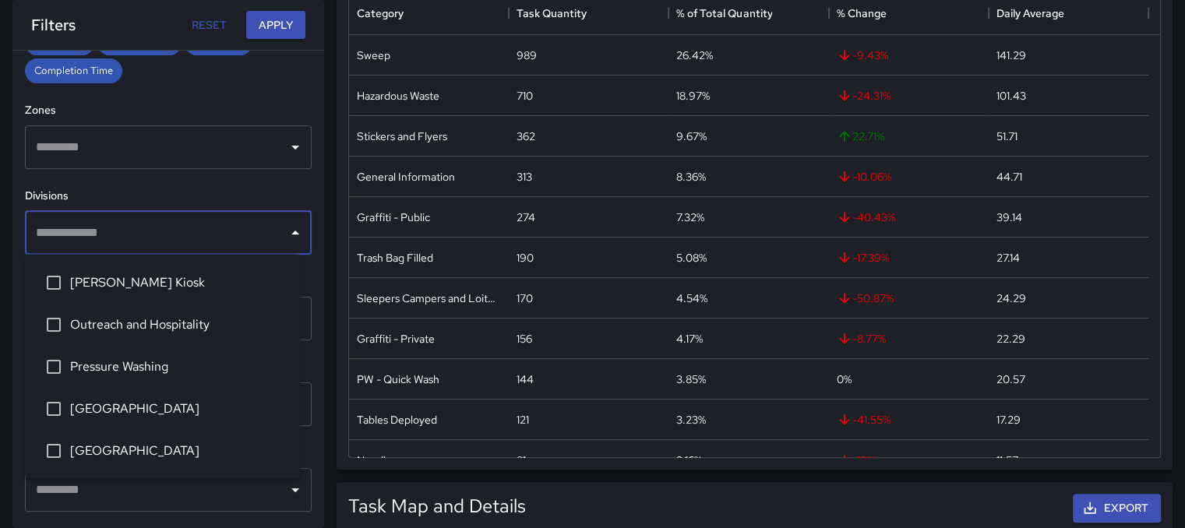
click at [286, 227] on icon "Close" at bounding box center [295, 233] width 19 height 19
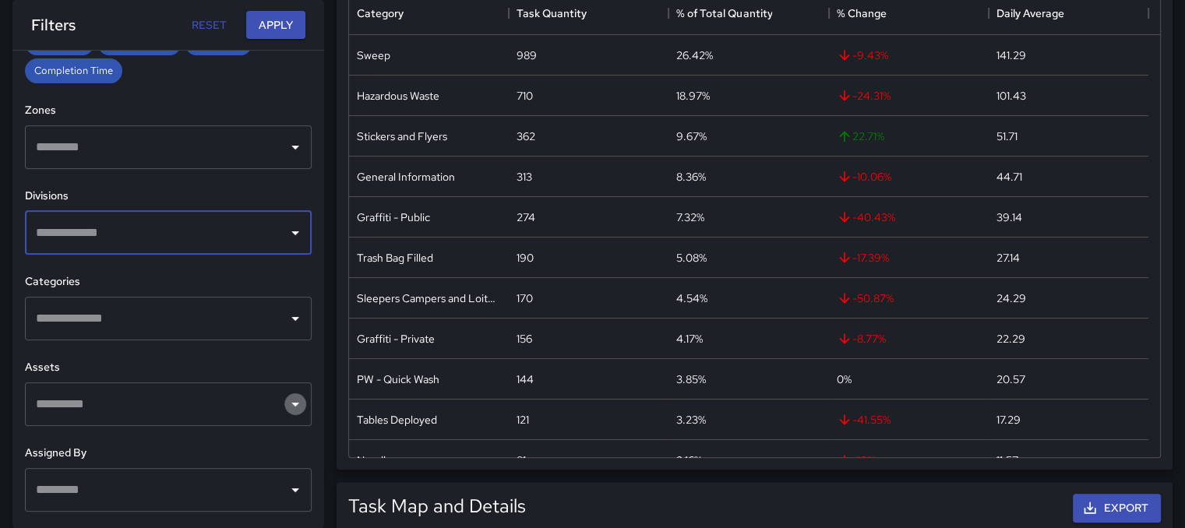
click at [286, 406] on icon "Open" at bounding box center [295, 404] width 19 height 19
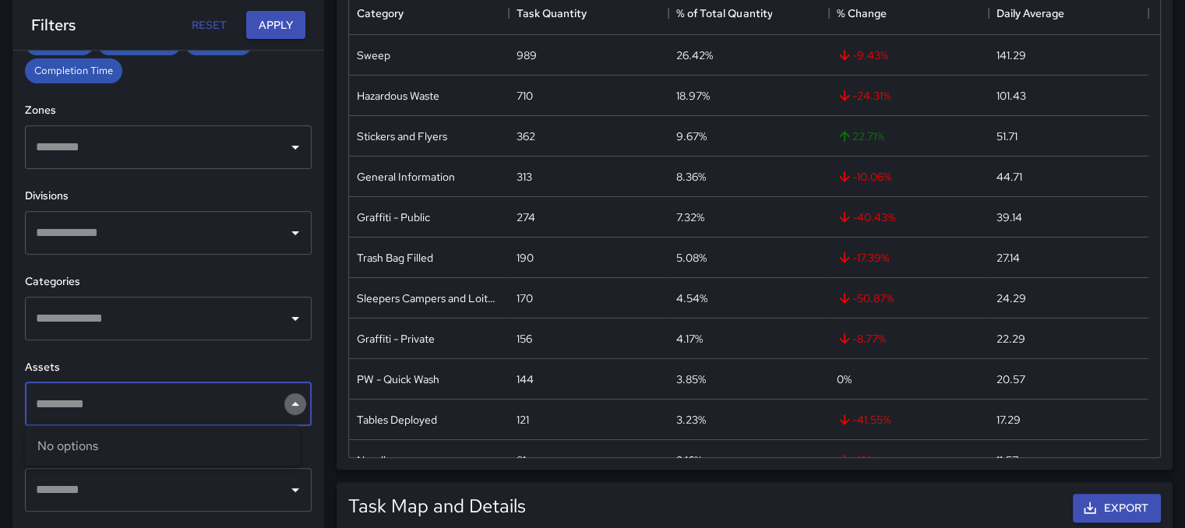
click at [286, 406] on icon "Close" at bounding box center [295, 404] width 19 height 19
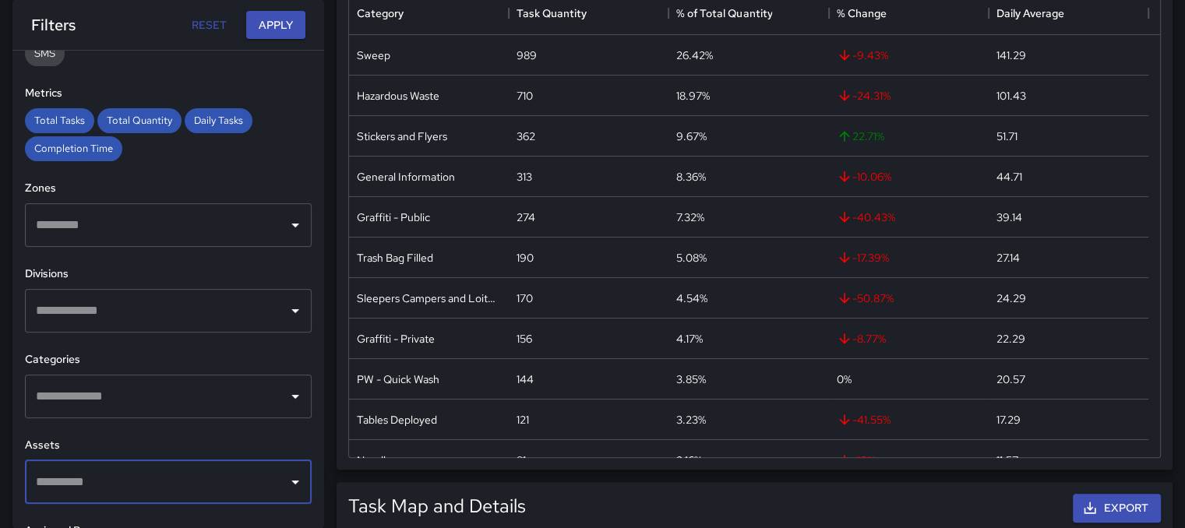
click at [291, 310] on icon "Open" at bounding box center [295, 311] width 8 height 4
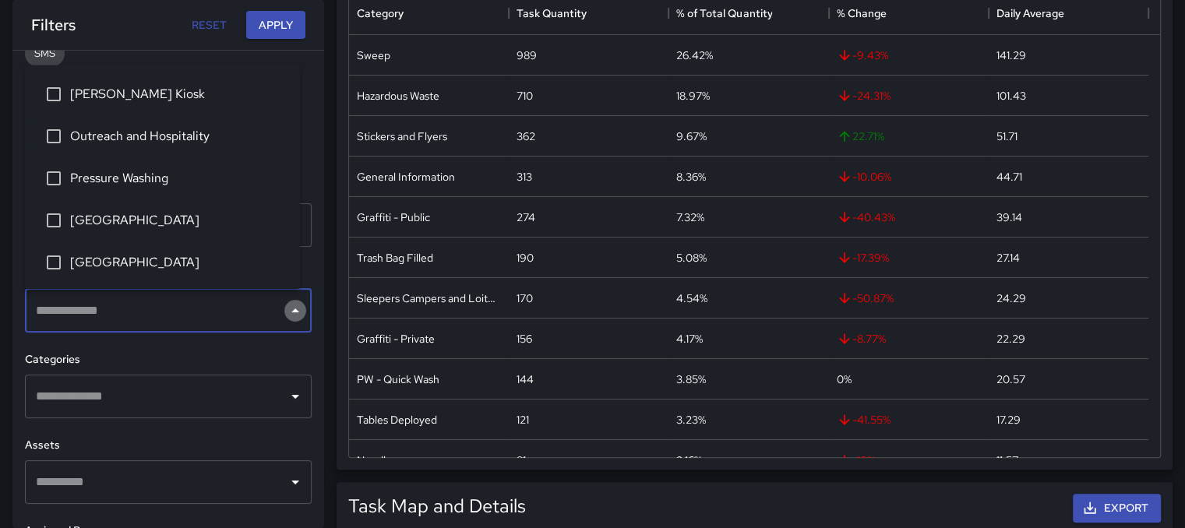
click at [286, 306] on icon "Close" at bounding box center [295, 310] width 19 height 19
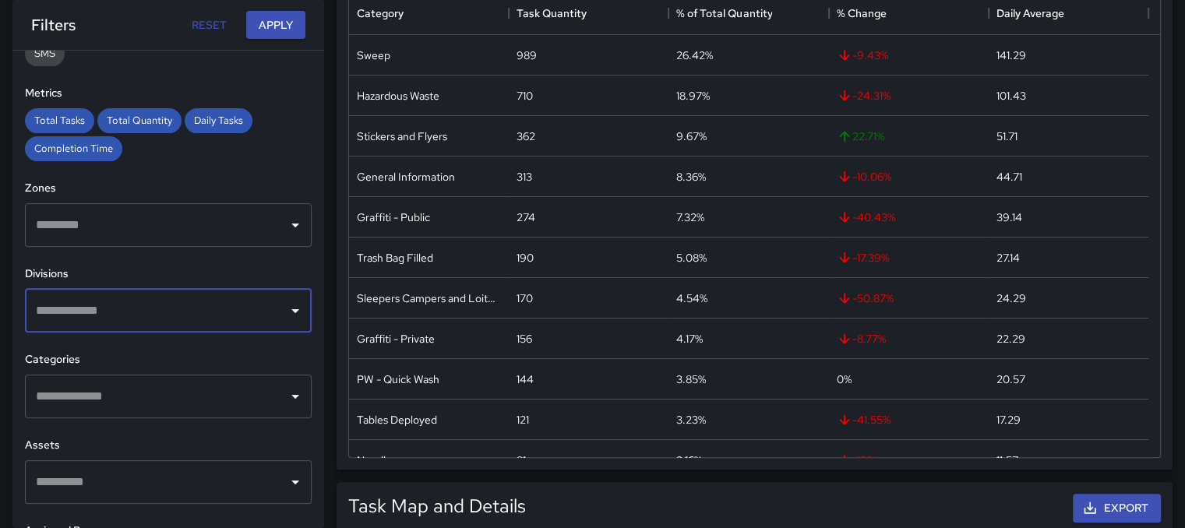
click at [286, 222] on icon "Open" at bounding box center [295, 225] width 19 height 19
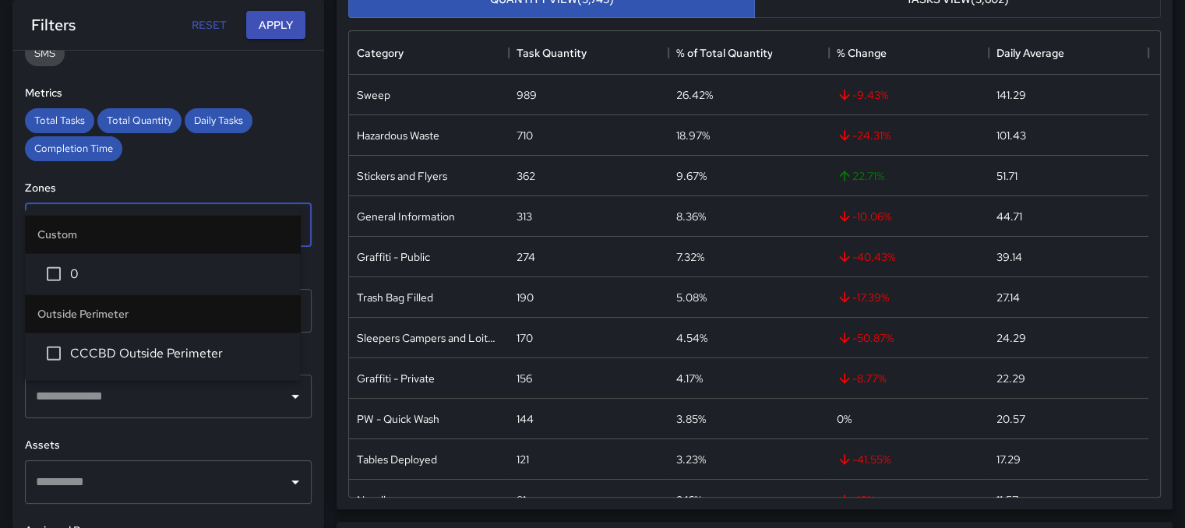
scroll to position [234, 0]
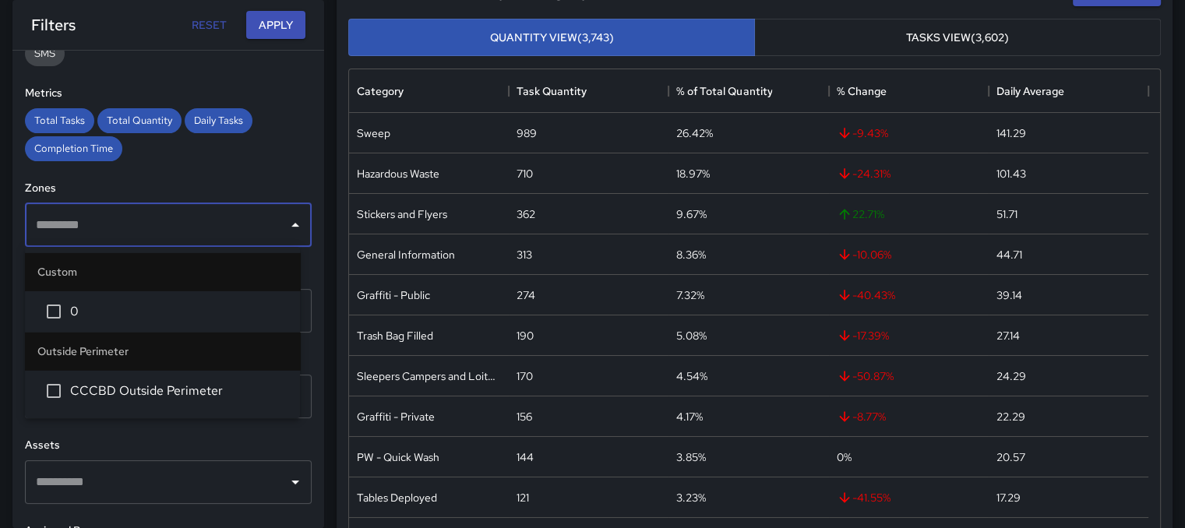
click at [286, 224] on icon "Close" at bounding box center [295, 225] width 19 height 19
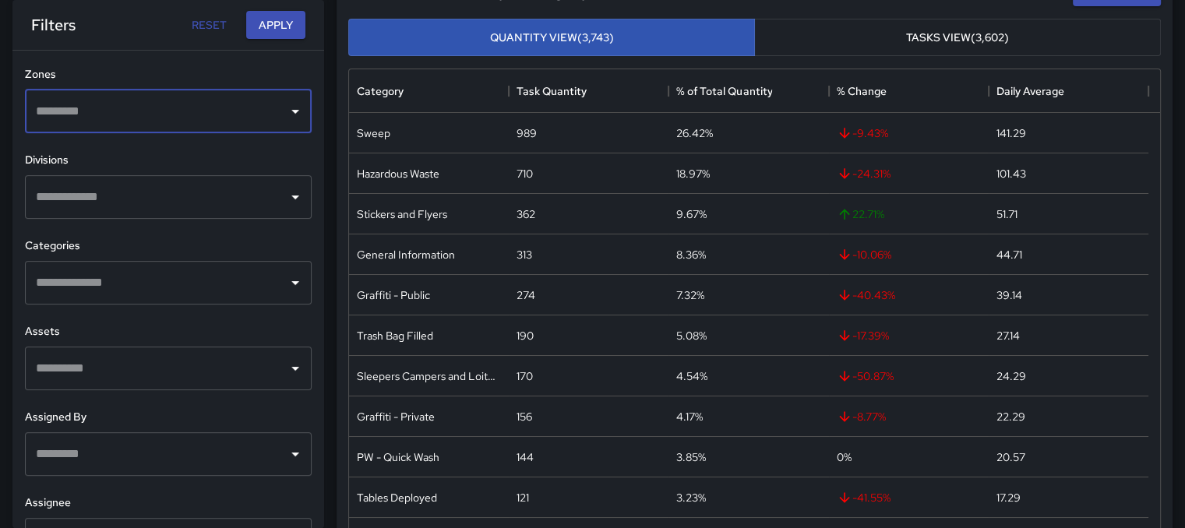
scroll to position [467, 0]
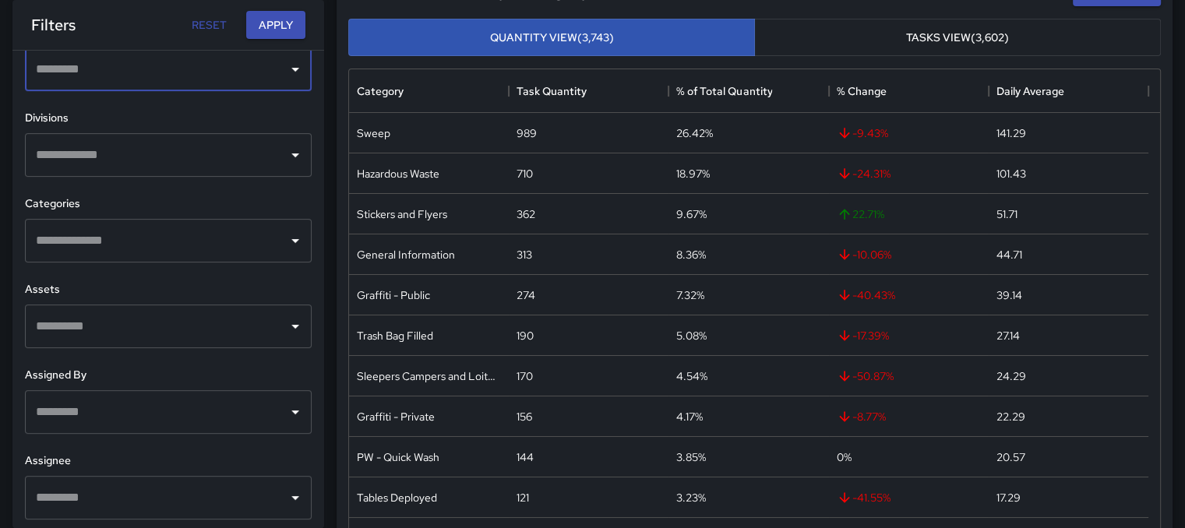
click at [286, 325] on icon "Open" at bounding box center [295, 326] width 19 height 19
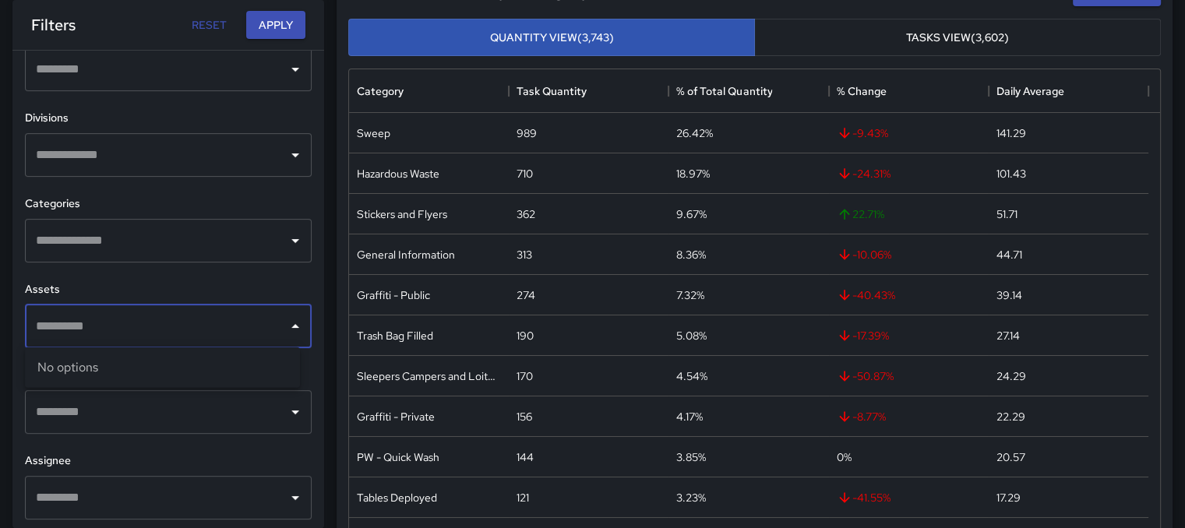
scroll to position [470, 0]
click at [286, 325] on icon "Close" at bounding box center [295, 323] width 19 height 19
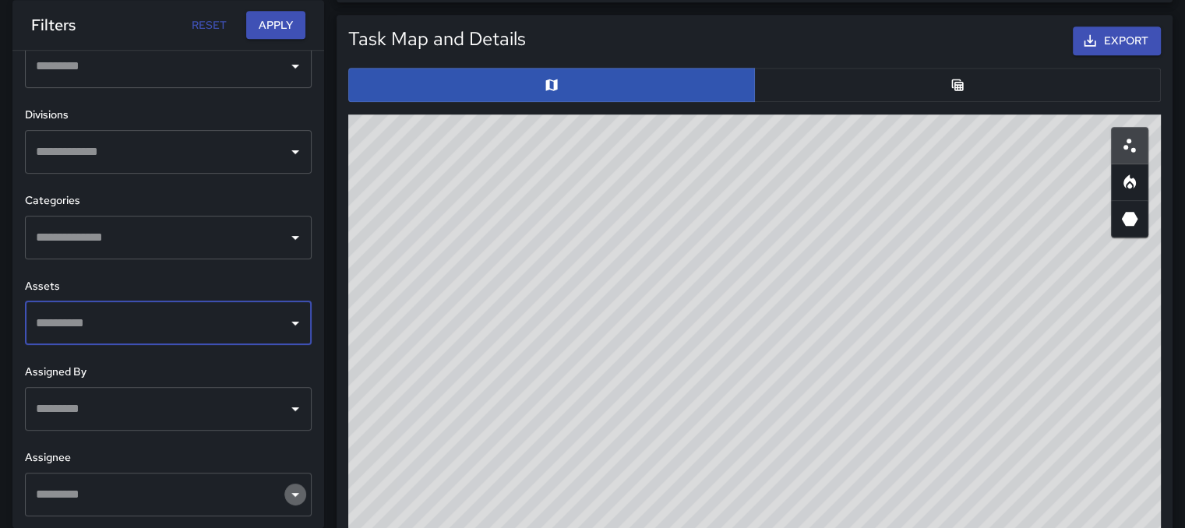
click at [286, 492] on icon "Open" at bounding box center [295, 494] width 19 height 19
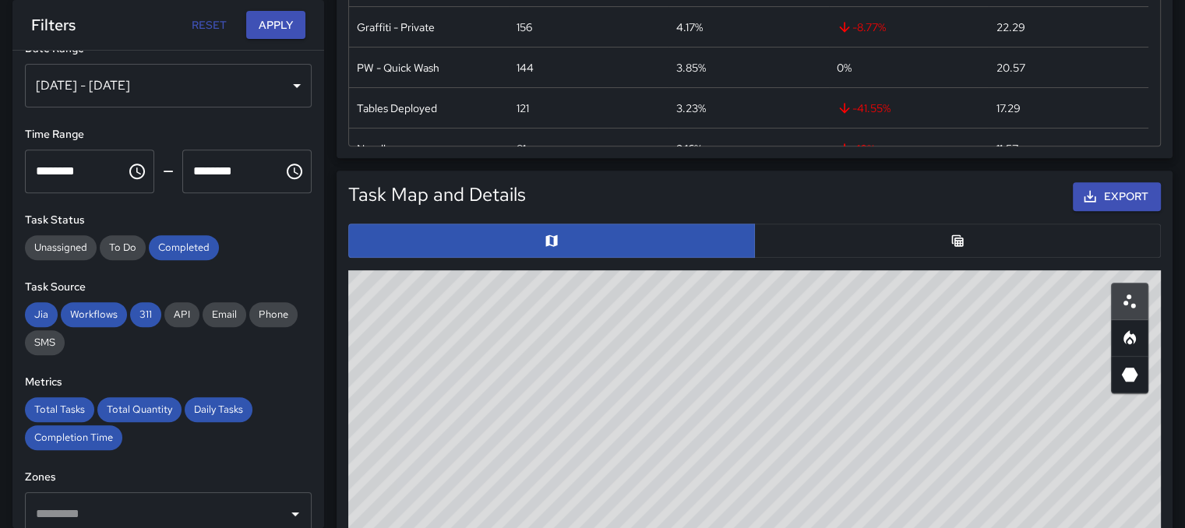
scroll to position [0, 0]
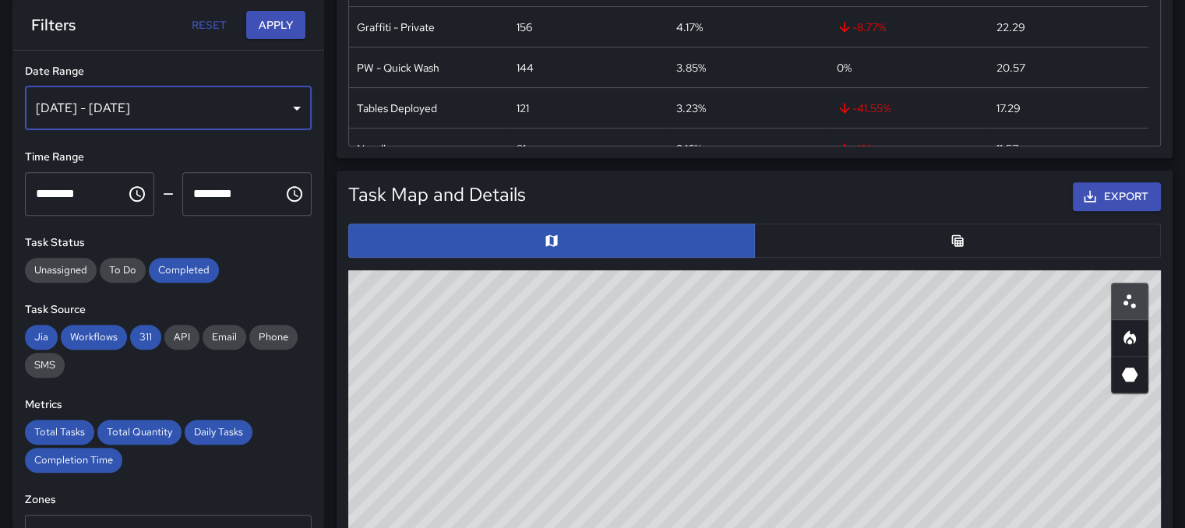
click at [290, 100] on div "[DATE] - [DATE]" at bounding box center [168, 108] width 287 height 44
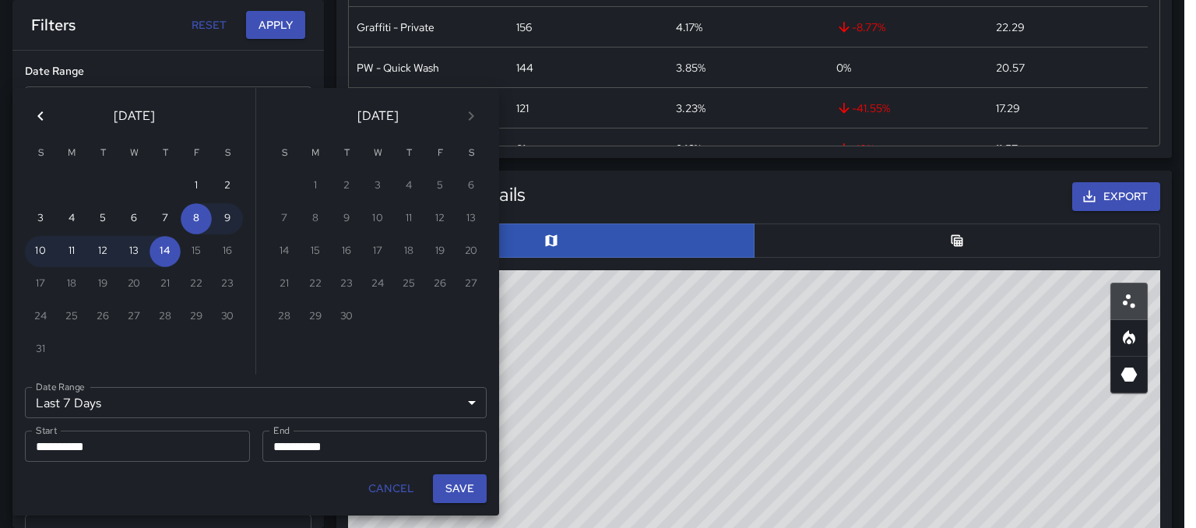
click at [377, 495] on button "Cancel" at bounding box center [391, 488] width 58 height 29
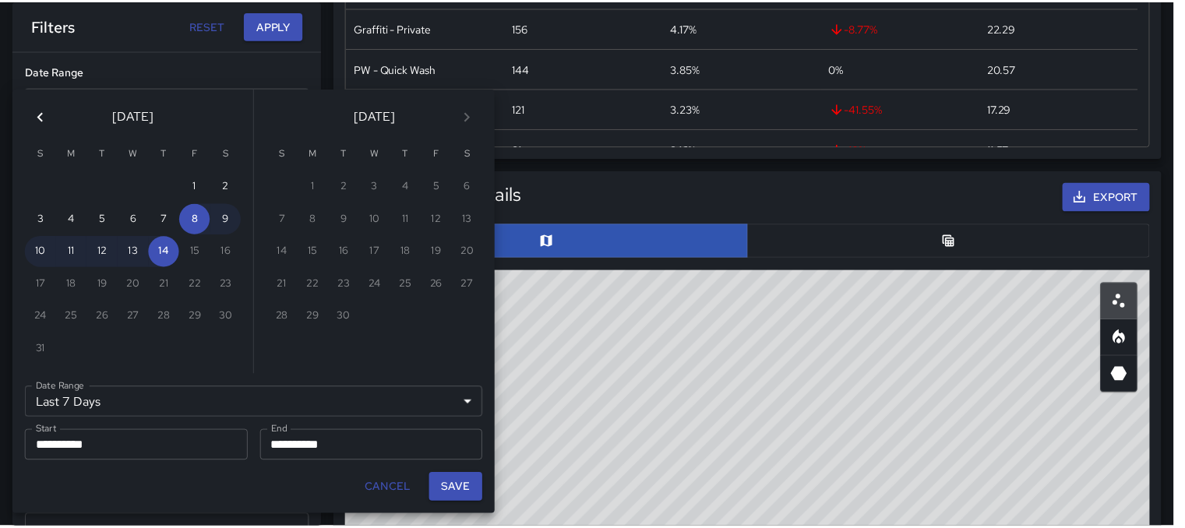
scroll to position [12, 12]
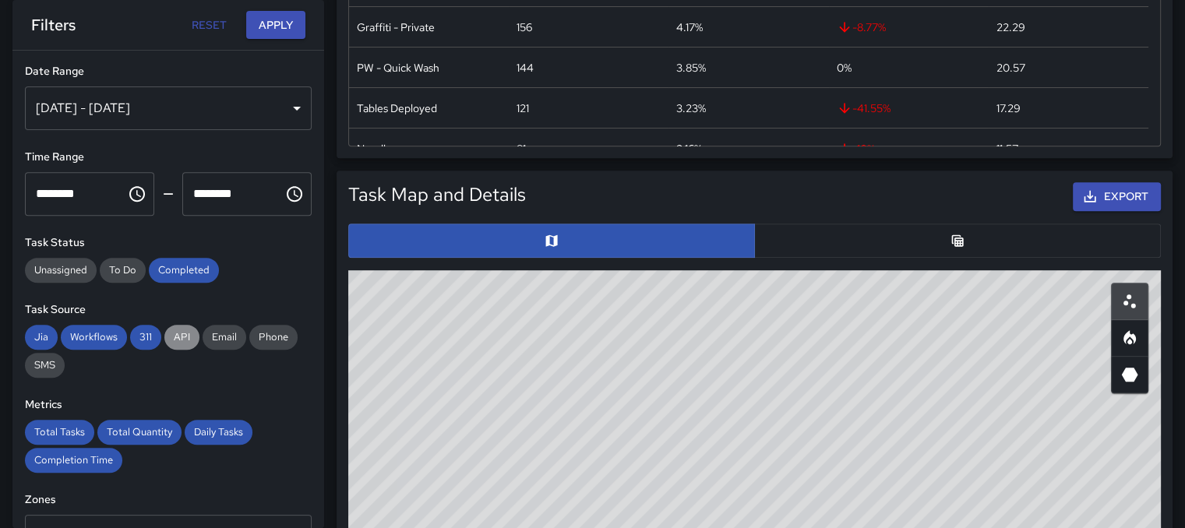
click at [181, 340] on span "API" at bounding box center [181, 336] width 35 height 13
click at [218, 340] on span "Email" at bounding box center [225, 336] width 44 height 13
click at [264, 336] on span "Phone" at bounding box center [273, 336] width 48 height 13
click at [54, 374] on div "SMS" at bounding box center [45, 365] width 40 height 25
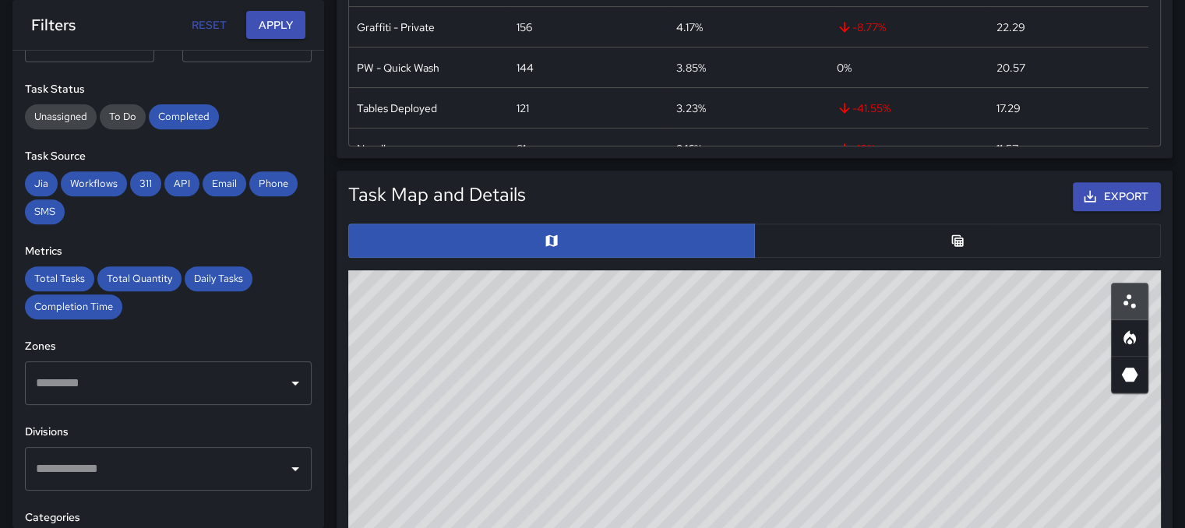
scroll to position [156, 0]
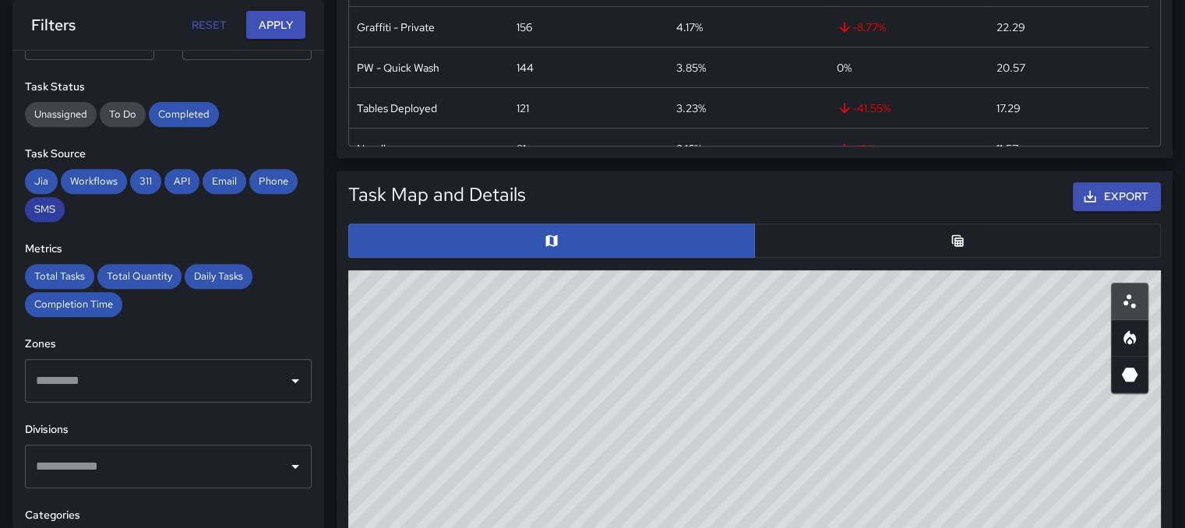
click at [41, 208] on span "SMS" at bounding box center [45, 209] width 40 height 13
click at [267, 181] on span "Phone" at bounding box center [273, 180] width 48 height 13
click at [237, 181] on span "Email" at bounding box center [225, 180] width 44 height 13
click at [229, 181] on span "Email" at bounding box center [225, 180] width 44 height 13
click at [217, 185] on span "Email" at bounding box center [225, 180] width 44 height 13
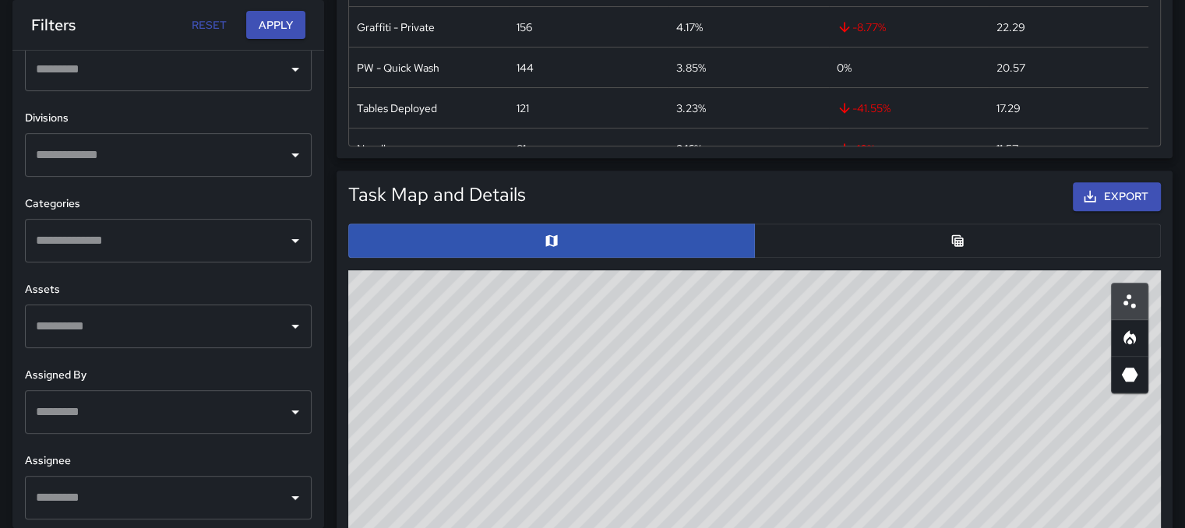
scroll to position [470, 0]
click at [286, 241] on icon "Open" at bounding box center [295, 237] width 19 height 19
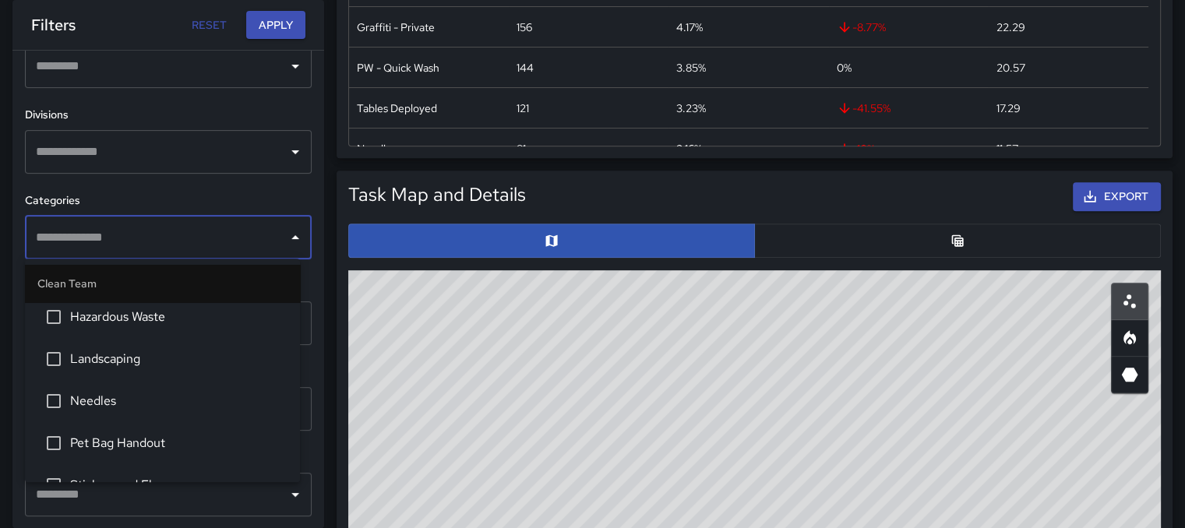
scroll to position [0, 0]
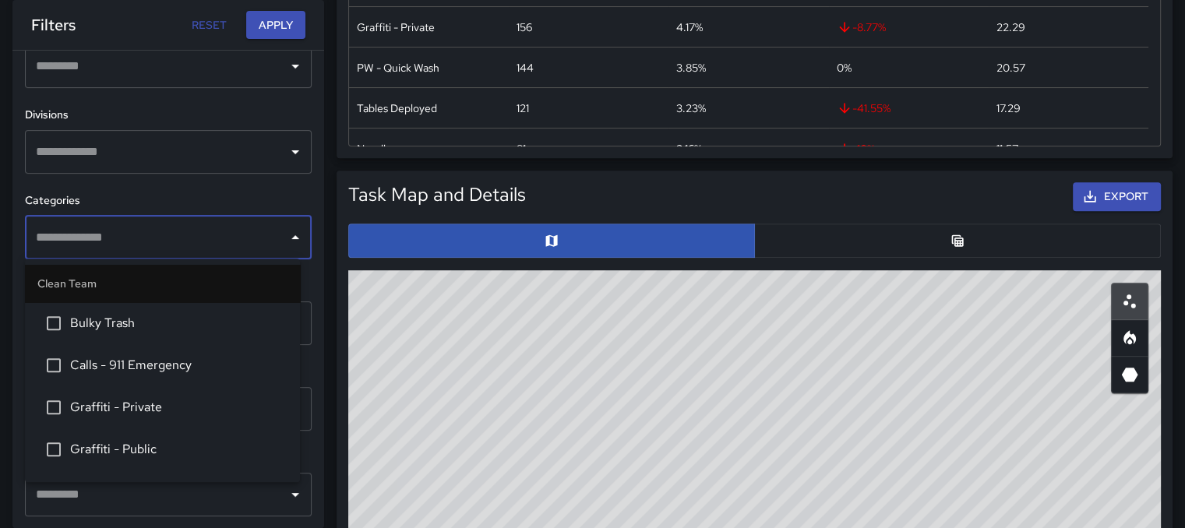
click at [286, 231] on icon "Close" at bounding box center [295, 237] width 19 height 19
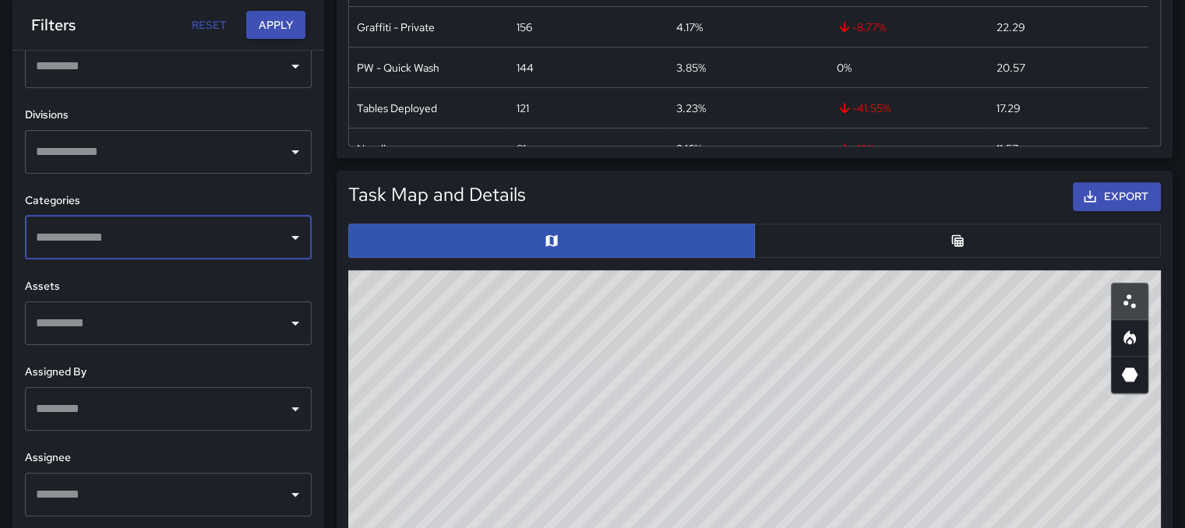
click at [287, 231] on icon "Open" at bounding box center [295, 237] width 19 height 19
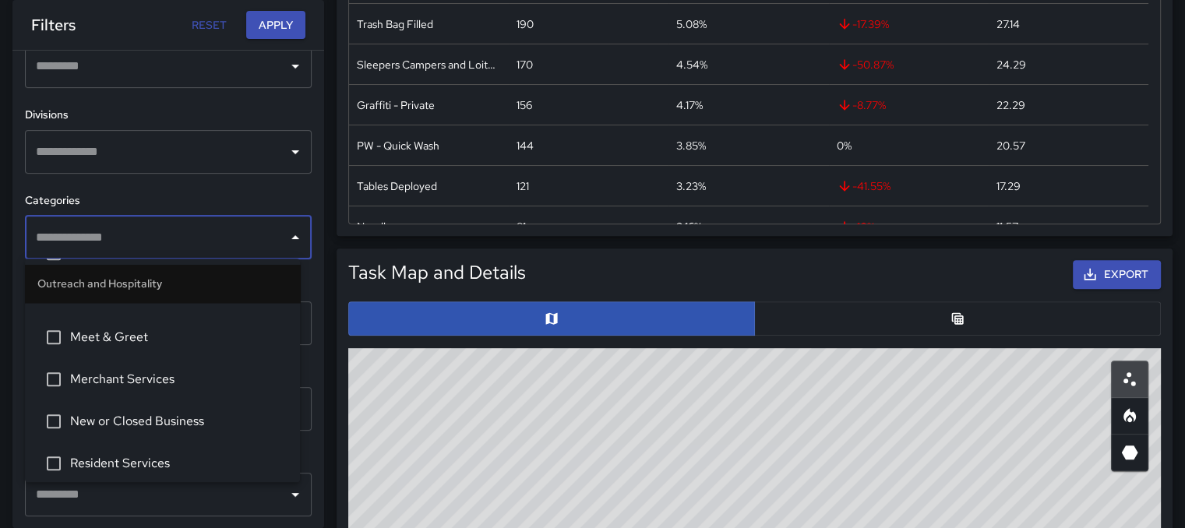
scroll to position [1246, 0]
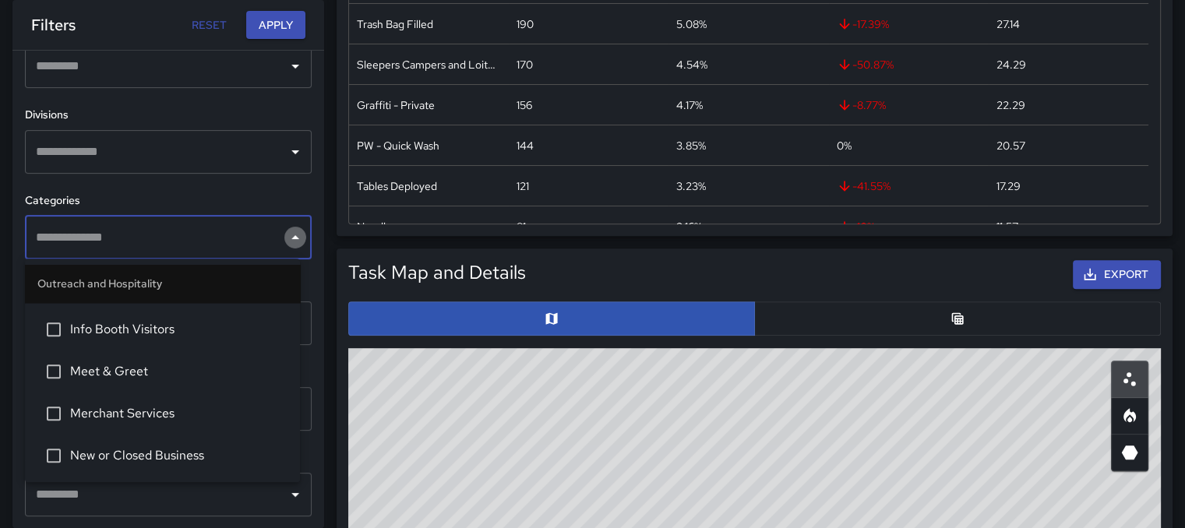
click at [289, 234] on icon "Close" at bounding box center [295, 237] width 19 height 19
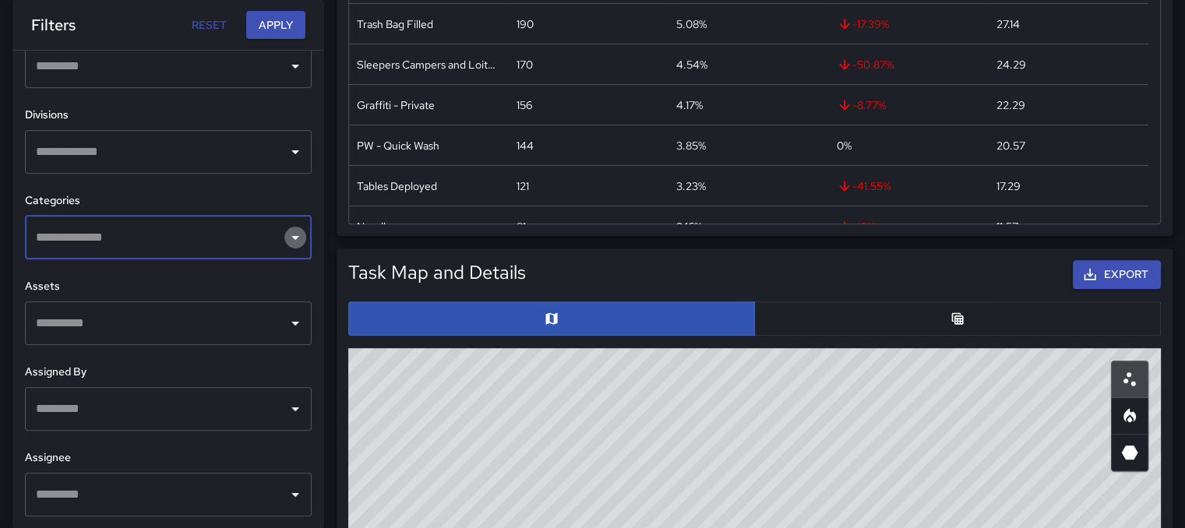
click at [286, 241] on icon "Open" at bounding box center [295, 237] width 19 height 19
